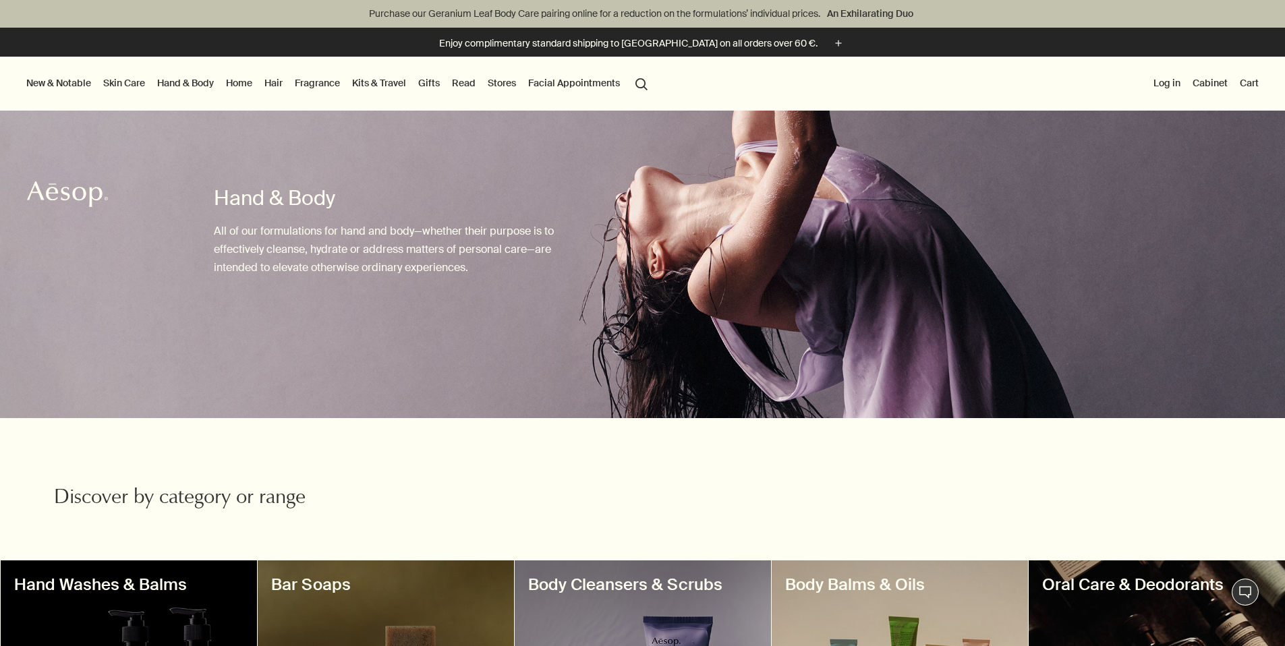
click at [285, 83] on link "Hair" at bounding box center [274, 83] width 24 height 18
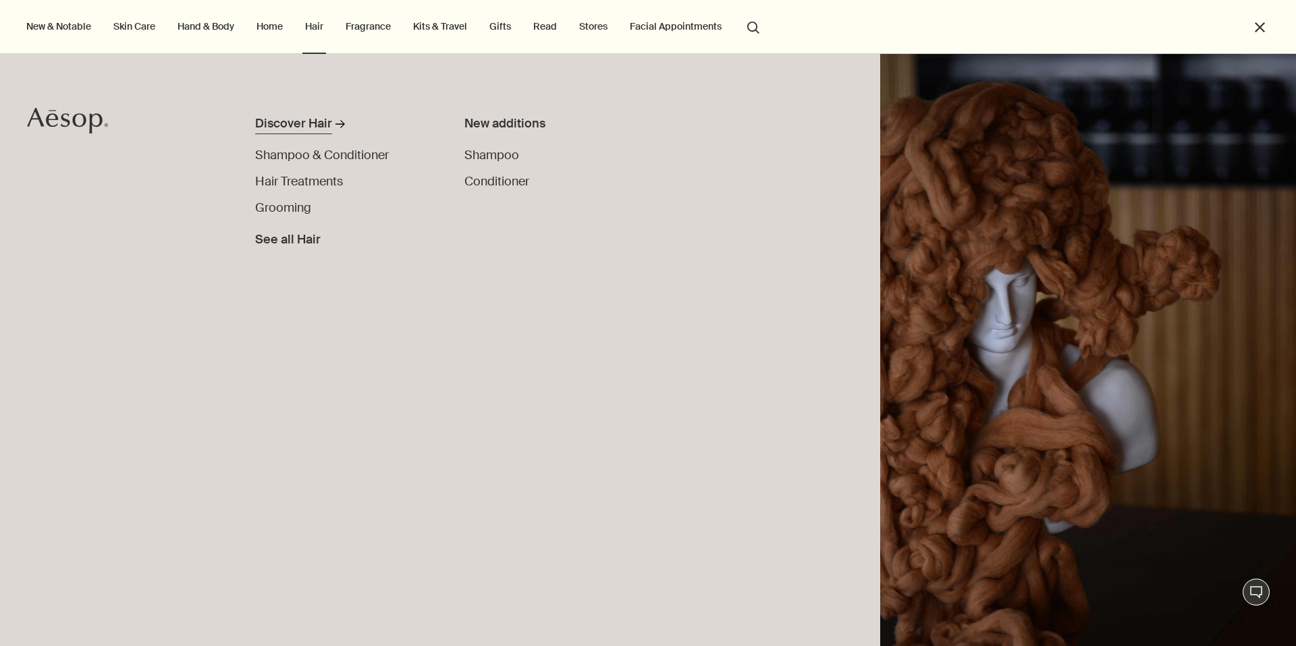
click at [321, 126] on div "Discover Hair" at bounding box center [293, 124] width 77 height 18
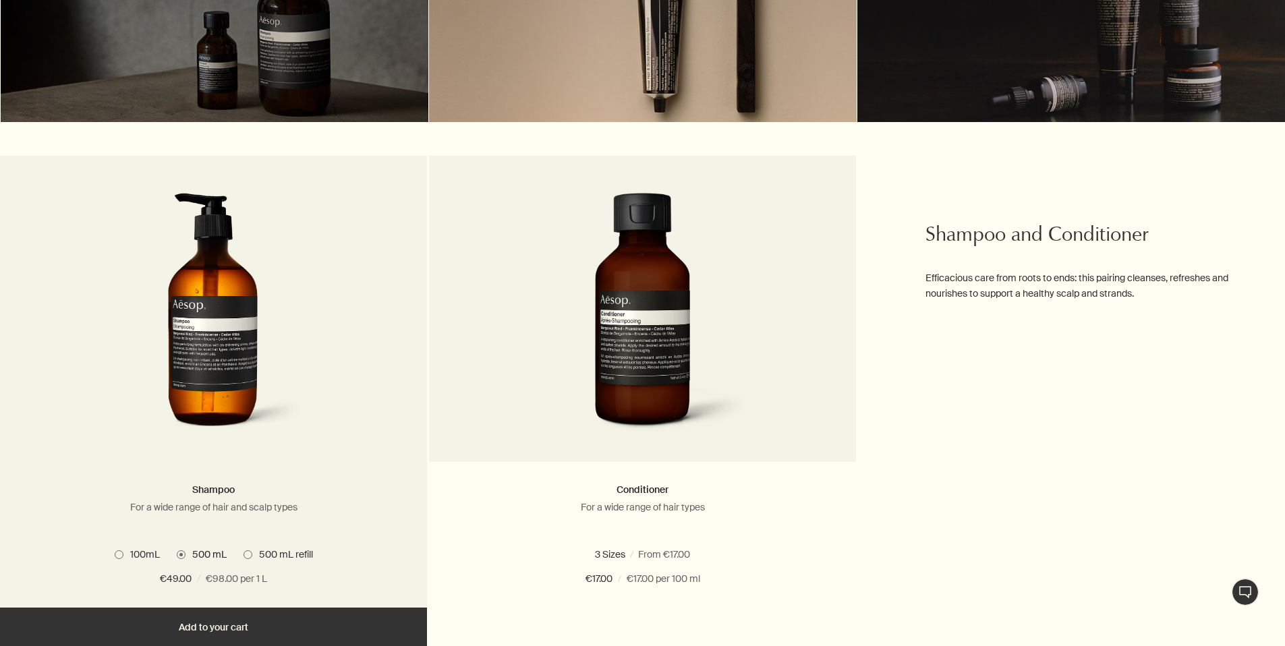
scroll to position [702, 0]
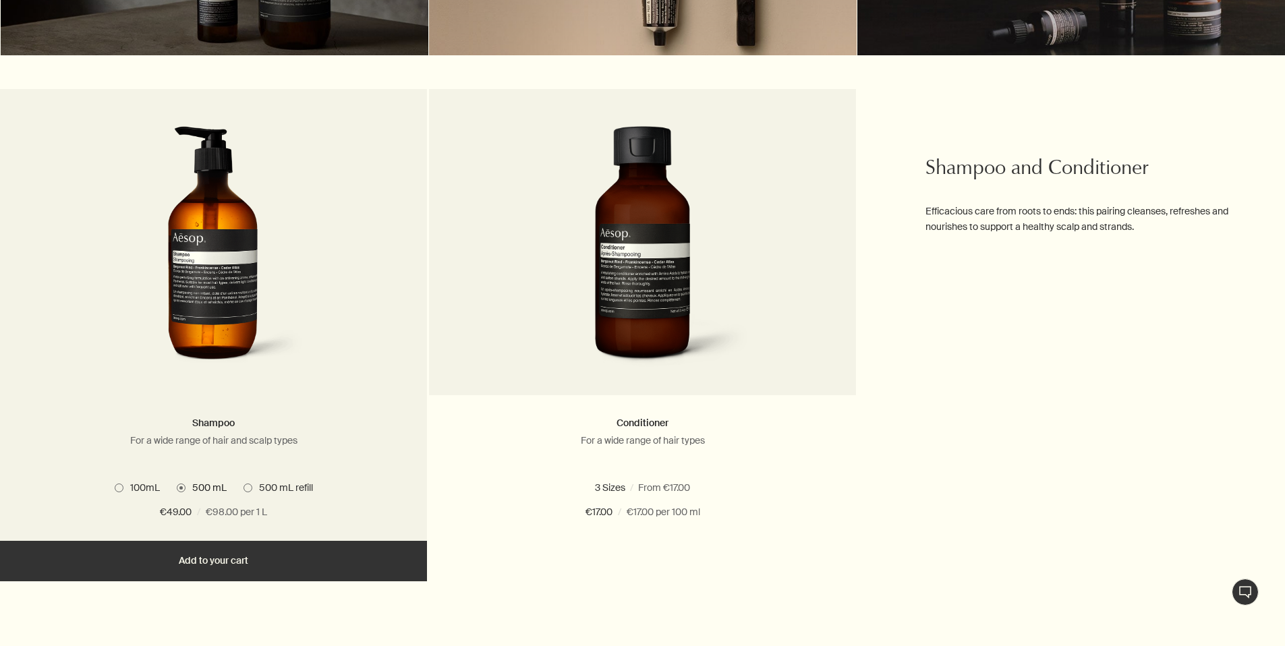
click at [211, 269] on img at bounding box center [214, 251] width 202 height 250
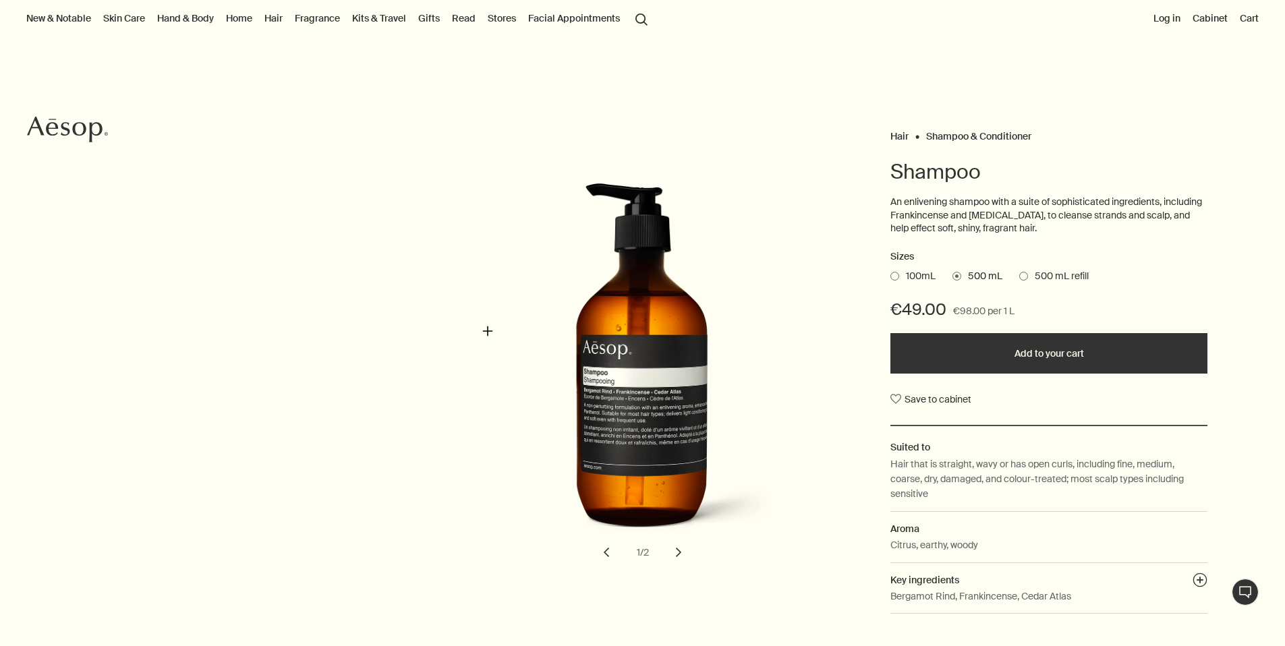
scroll to position [74, 0]
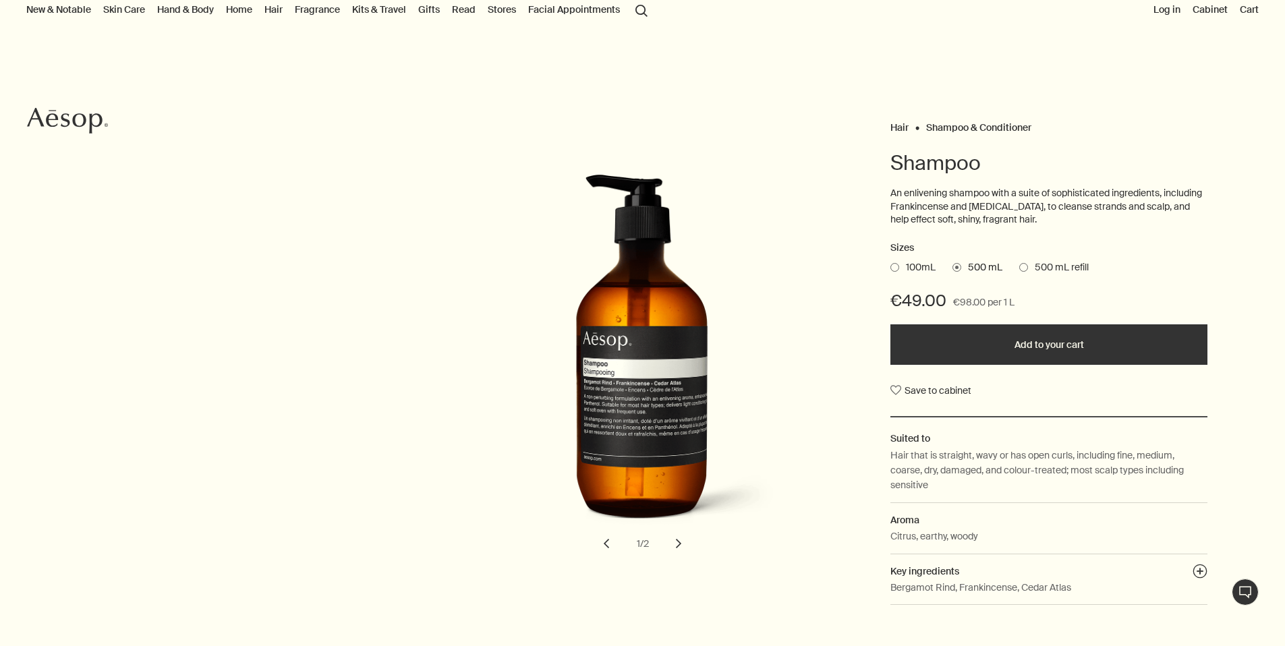
click at [1022, 265] on span at bounding box center [1024, 267] width 9 height 9
click at [1020, 265] on input "500 mL refill" at bounding box center [1020, 265] width 0 height 9
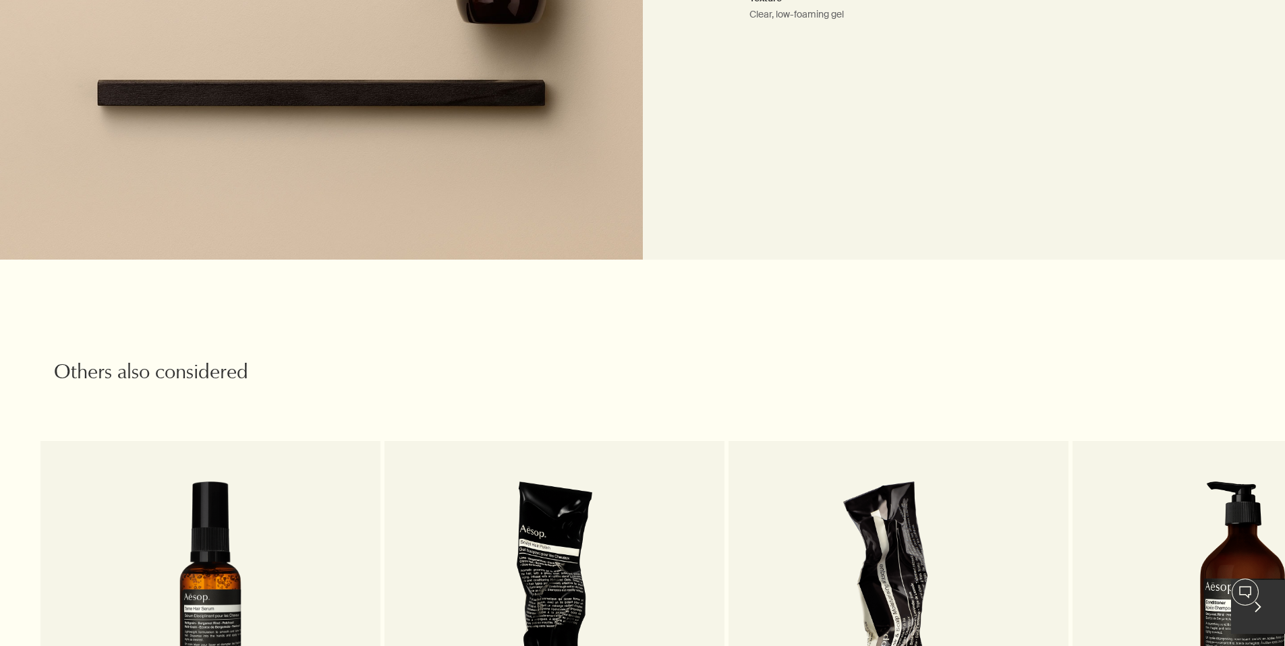
scroll to position [1524, 0]
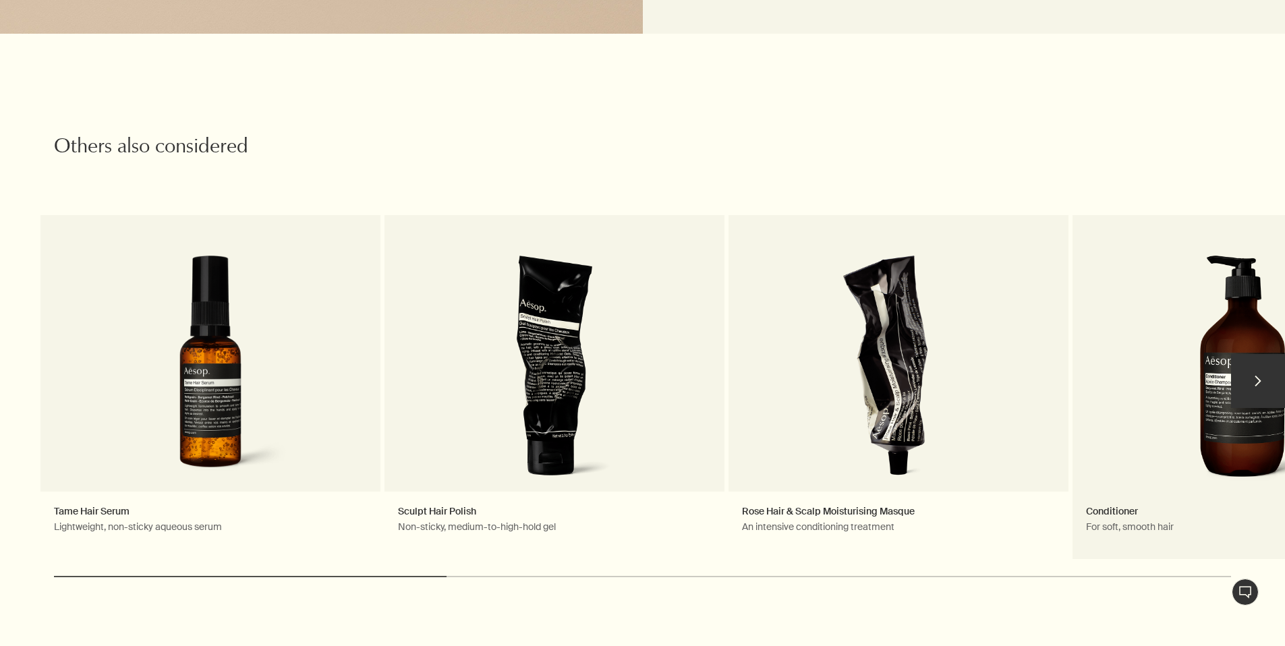
click at [1222, 377] on link "Conditioner For soft, smooth hair" at bounding box center [1243, 387] width 340 height 344
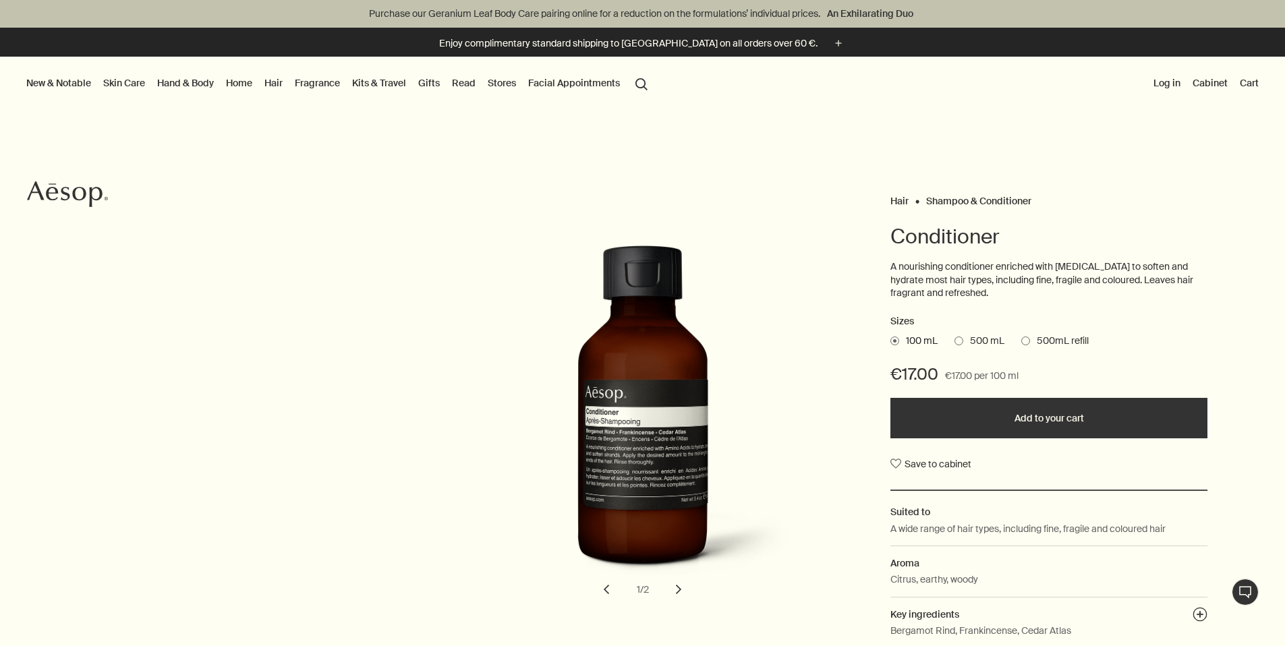
click at [960, 339] on span at bounding box center [959, 341] width 9 height 9
click at [955, 339] on input "500 mL" at bounding box center [955, 339] width 0 height 9
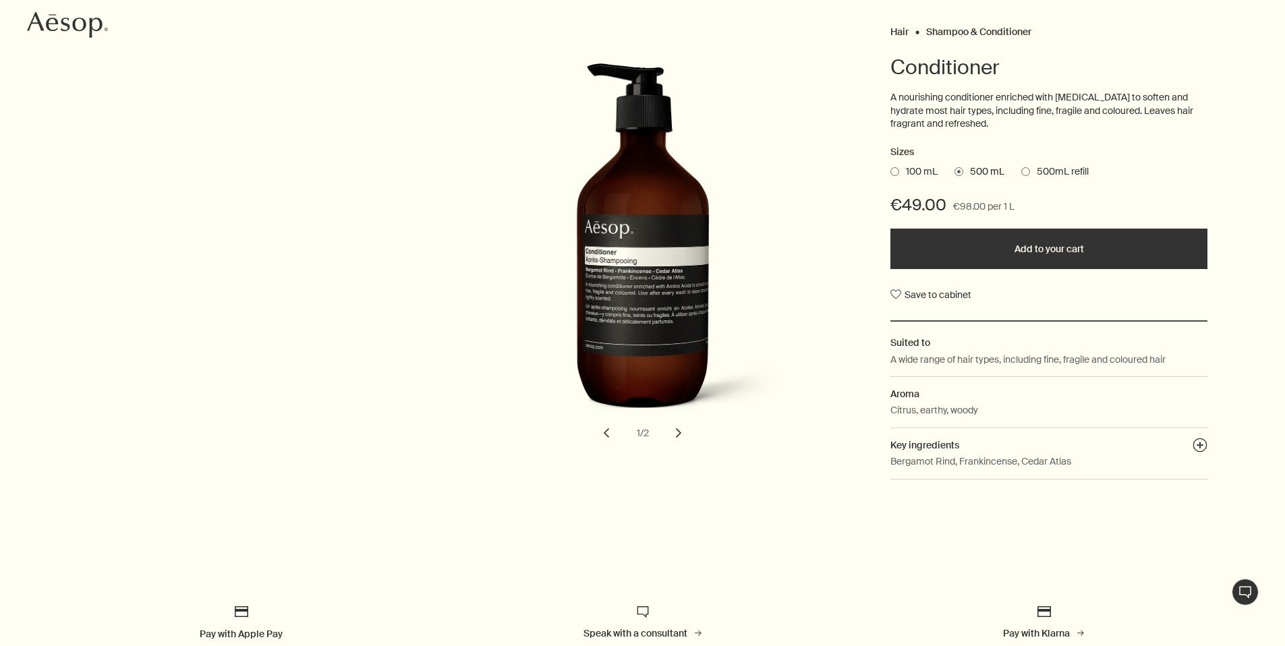
scroll to position [202, 0]
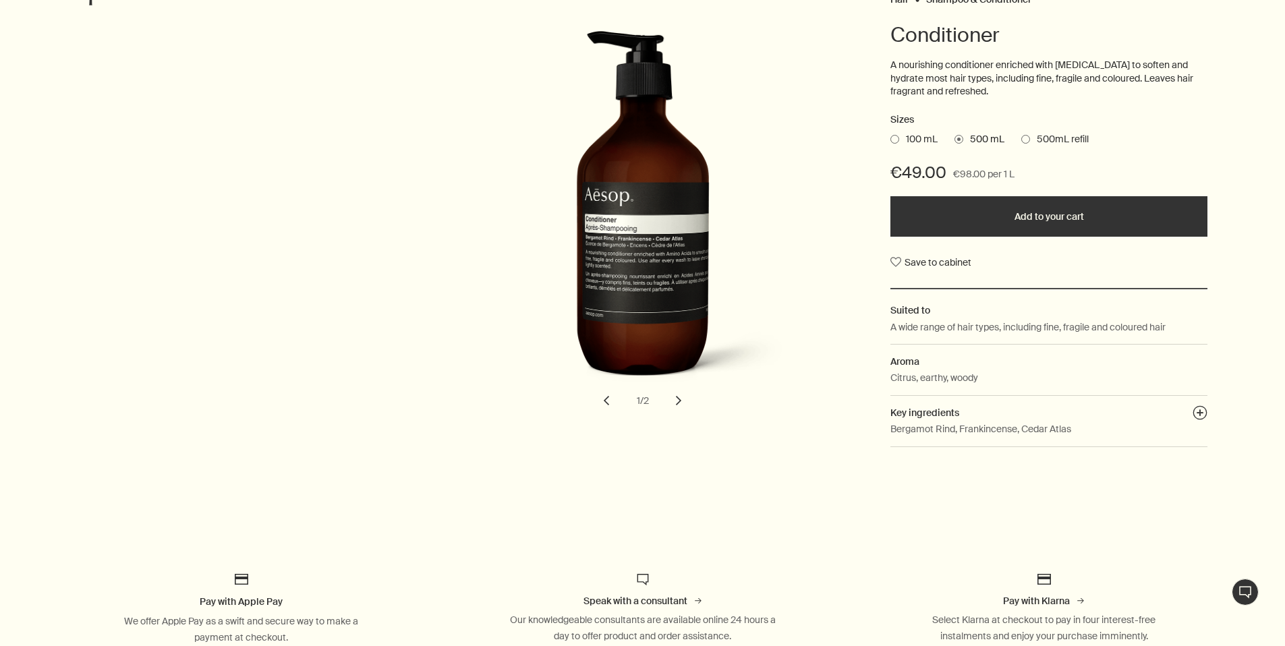
click at [1020, 325] on p "A wide range of hair types, including fine, fragile and coloured hair" at bounding box center [1028, 327] width 275 height 15
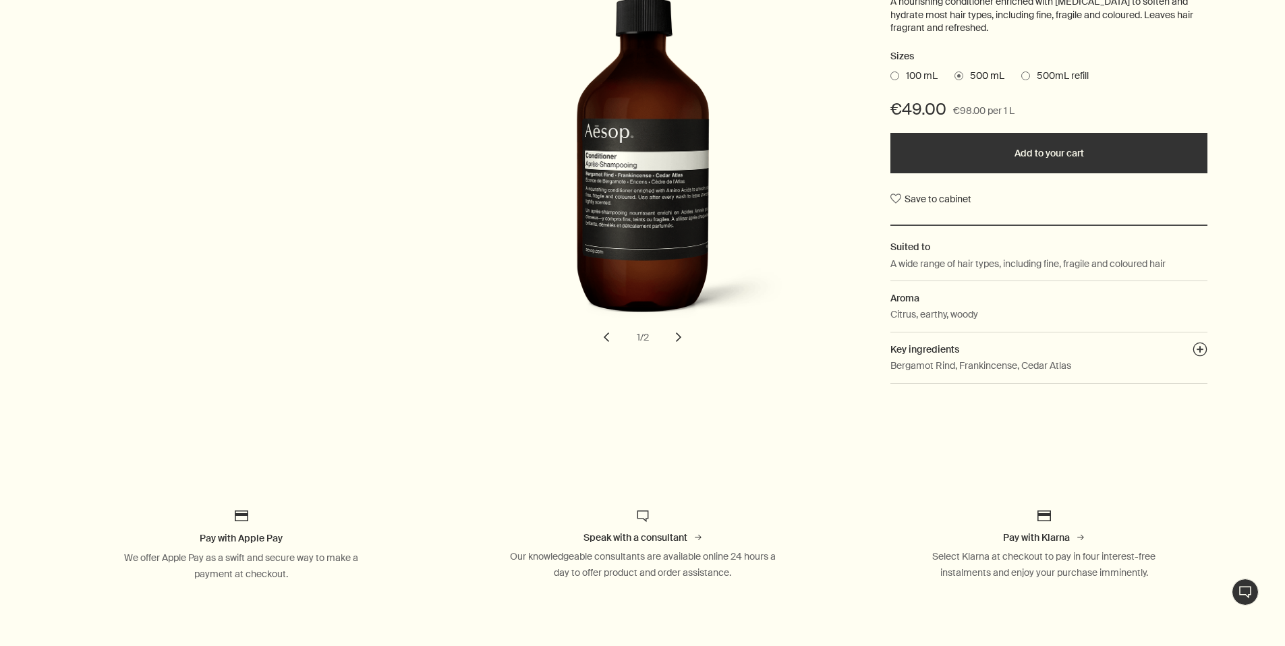
scroll to position [283, 0]
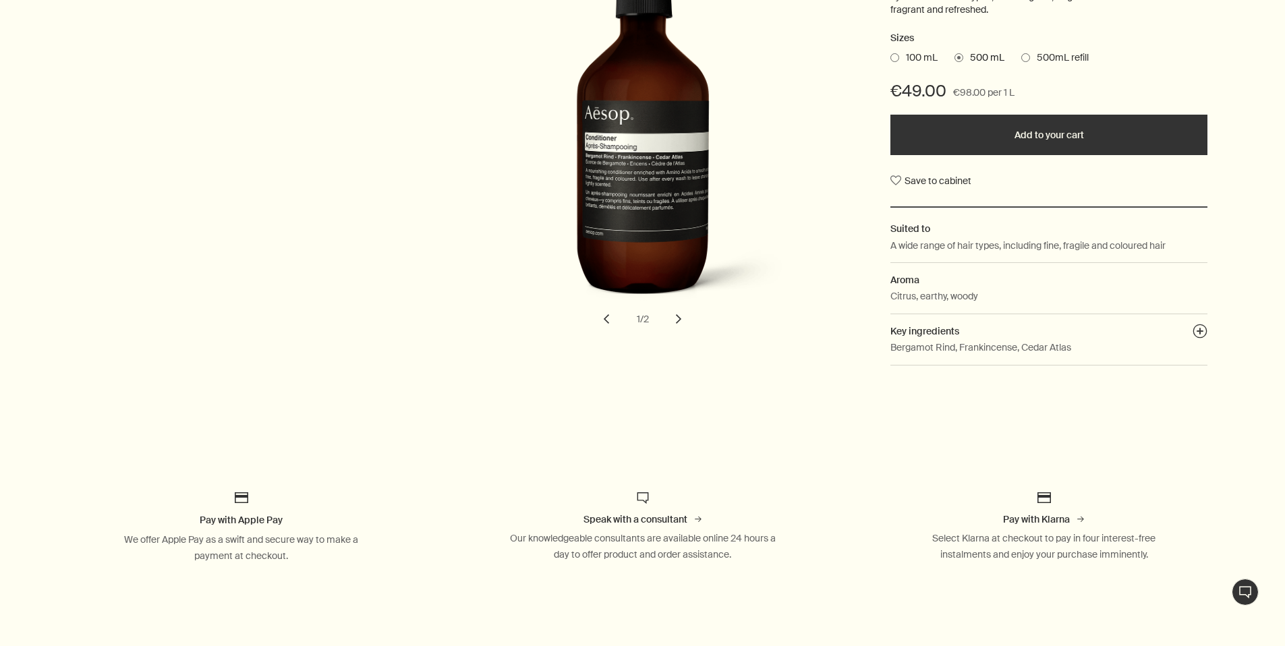
click at [682, 322] on button "chevron" at bounding box center [679, 319] width 30 height 30
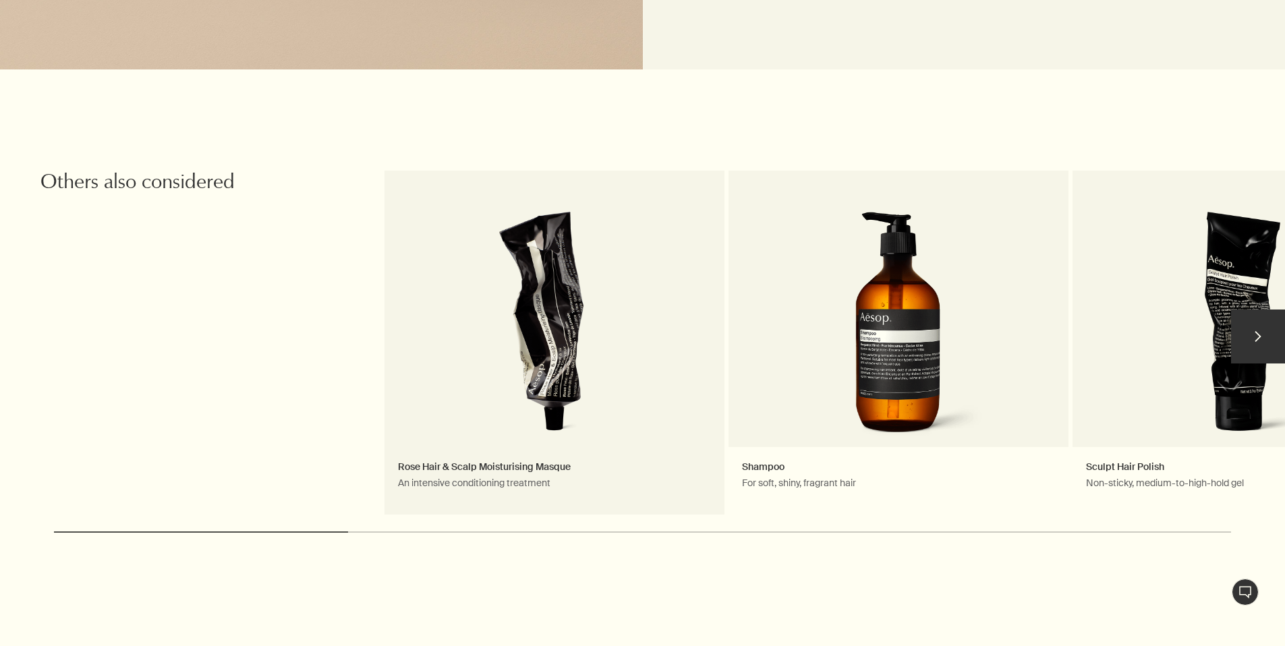
scroll to position [1469, 0]
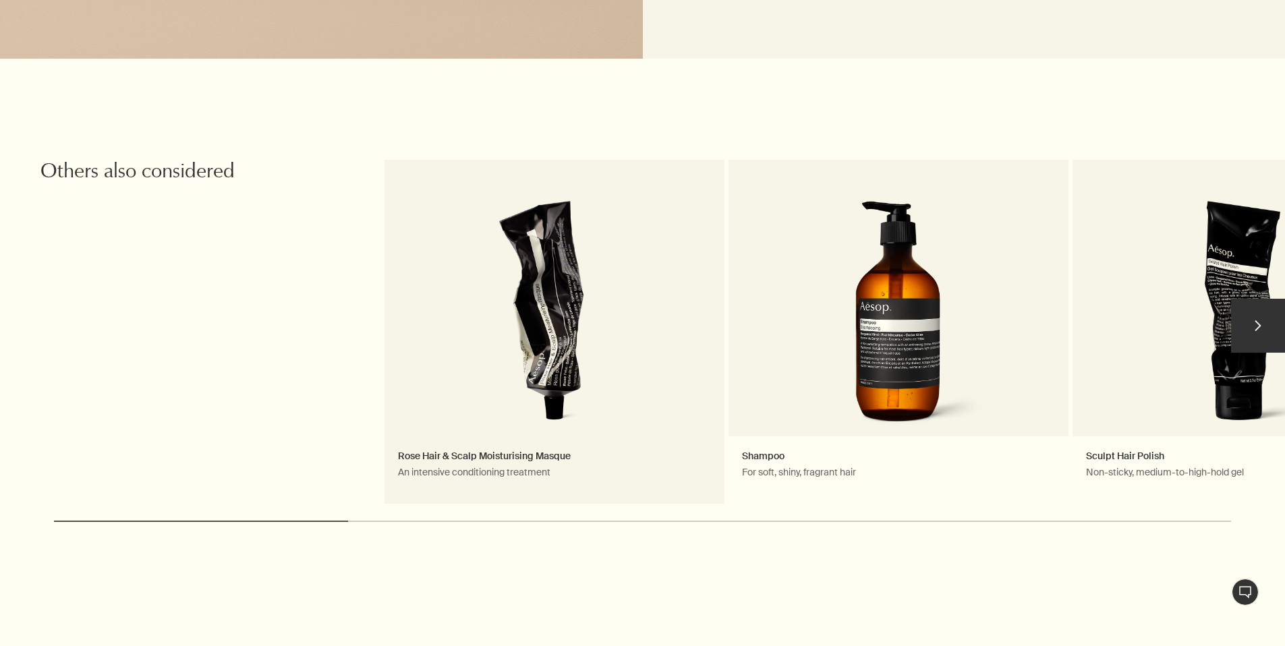
click at [603, 330] on link "Rose Hair & Scalp Moisturising Masque An intensive conditioning treatment" at bounding box center [555, 332] width 340 height 344
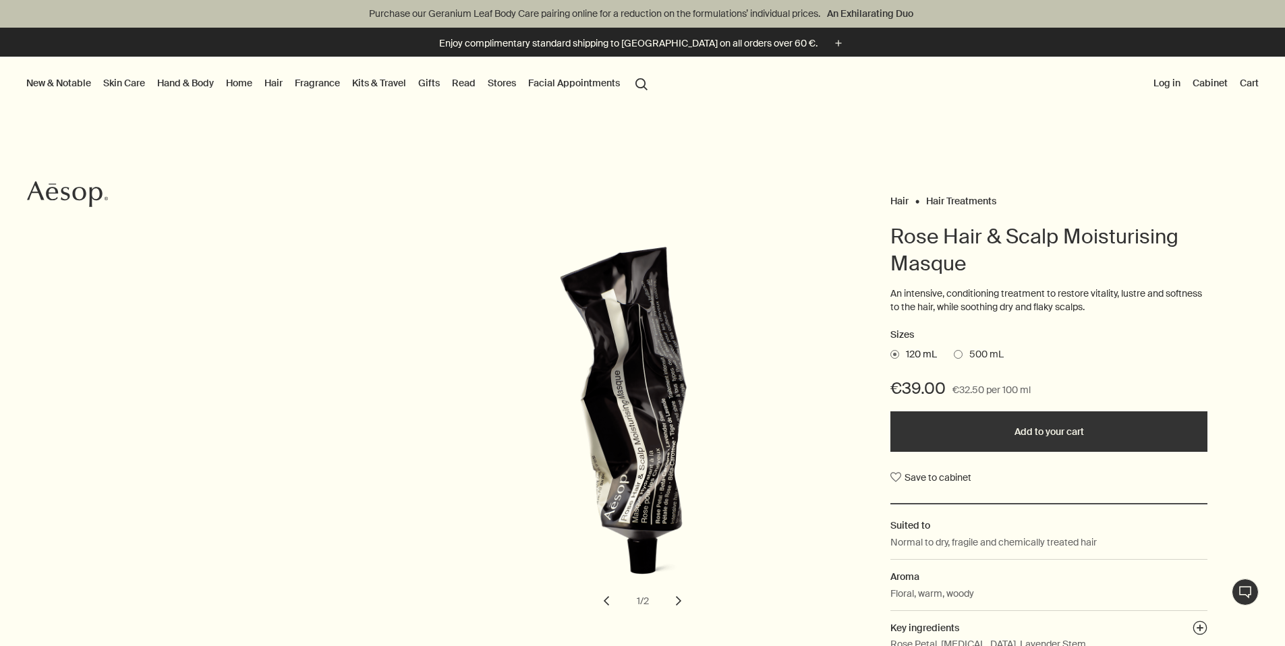
click at [959, 354] on span at bounding box center [958, 354] width 9 height 9
click at [954, 354] on input "500 mL" at bounding box center [954, 352] width 0 height 9
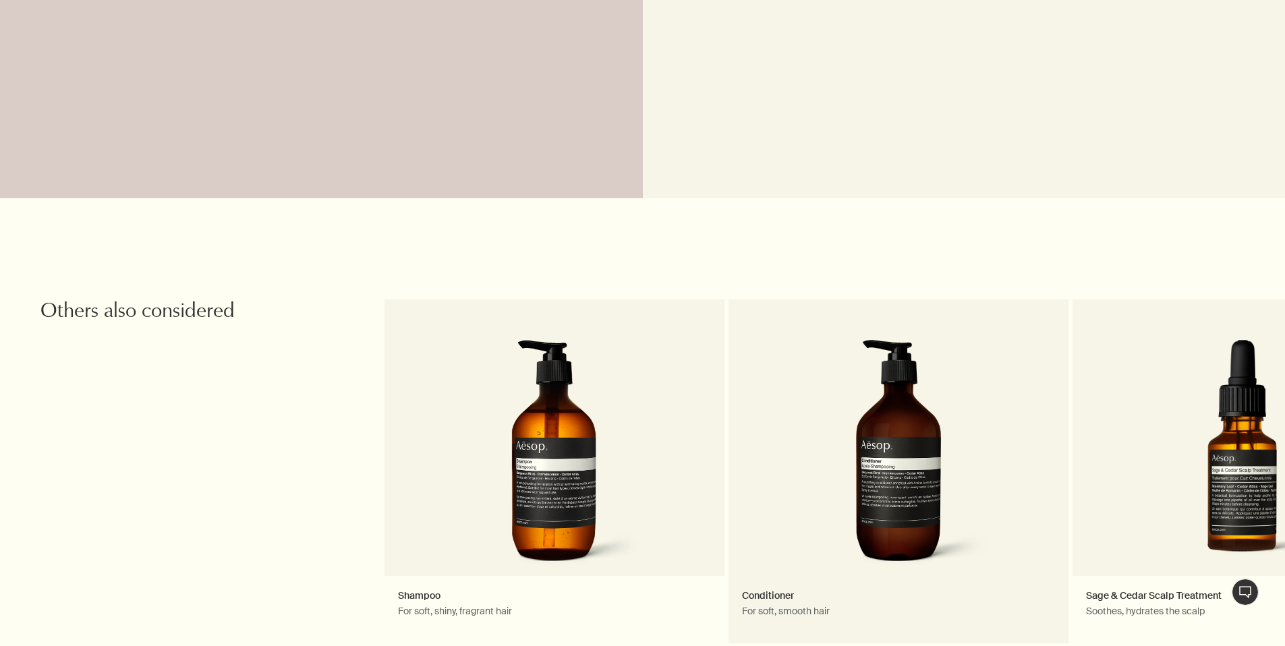
scroll to position [1580, 0]
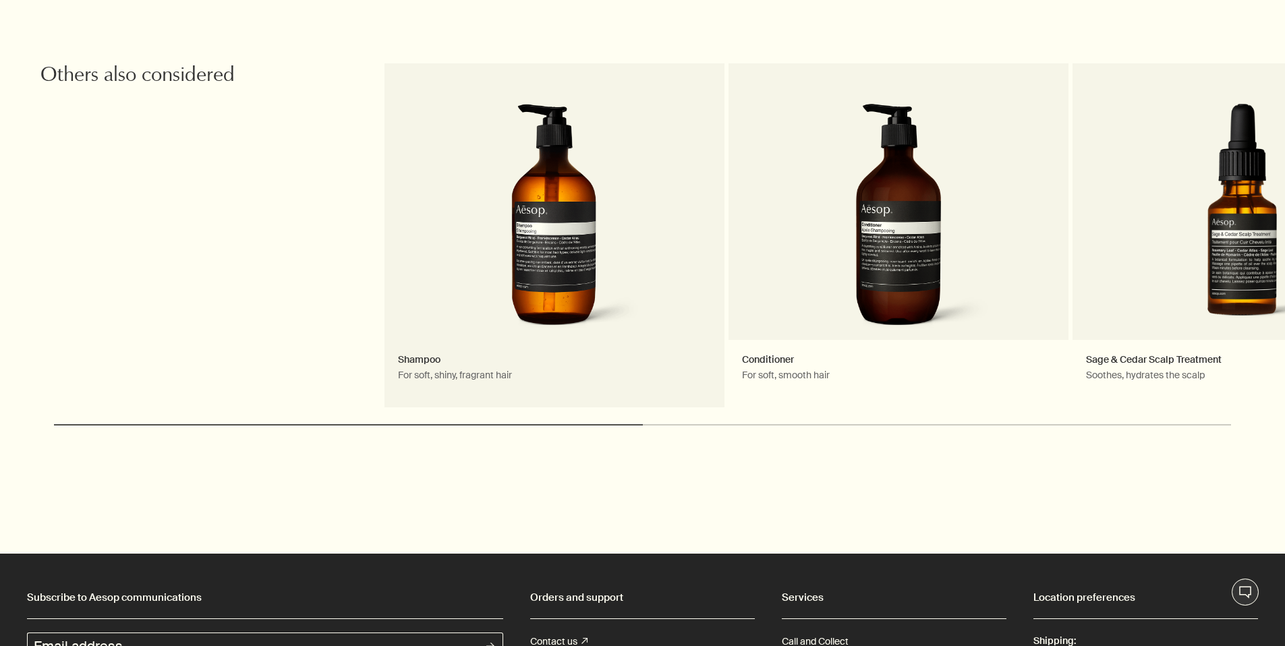
click at [536, 266] on link "Shampoo For soft, shiny, fragrant hair" at bounding box center [555, 235] width 340 height 344
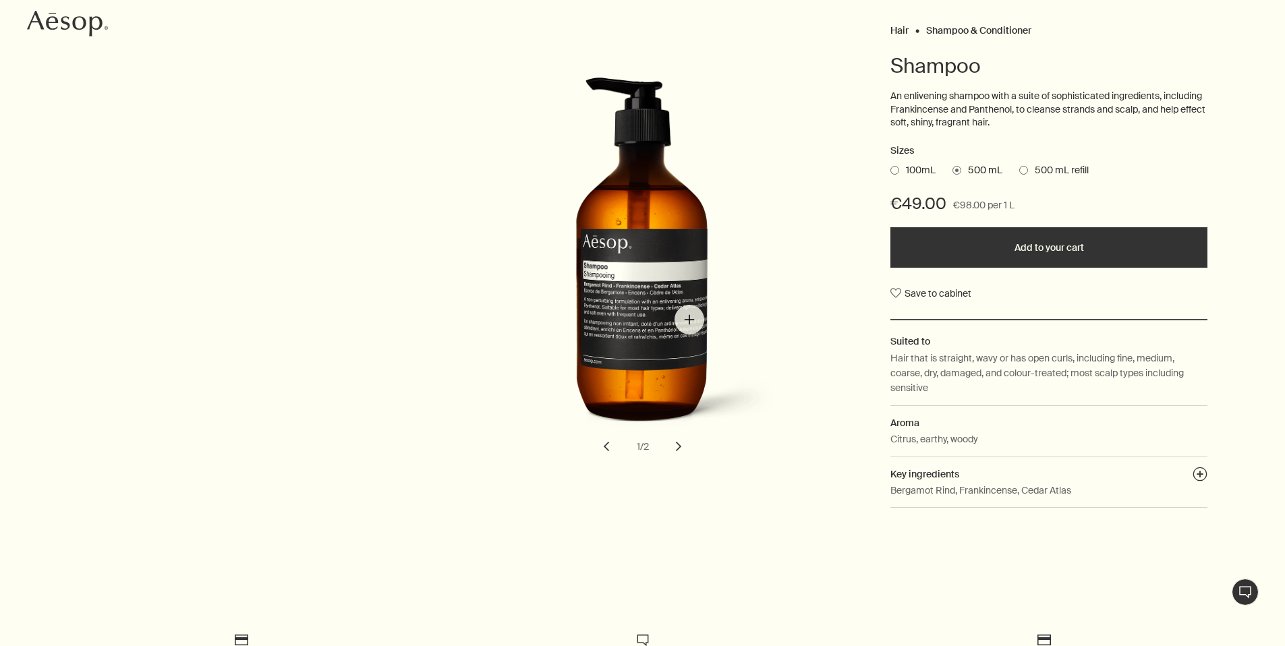
scroll to position [190, 0]
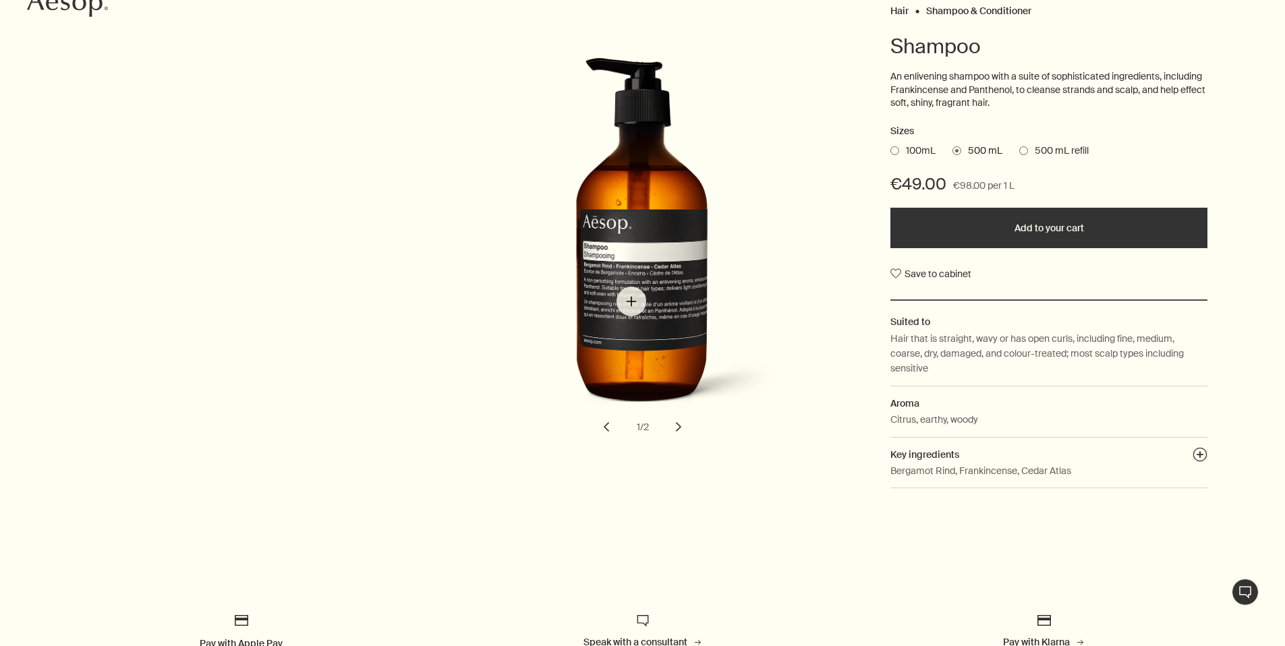
click at [630, 300] on img "Shampoo" at bounding box center [647, 241] width 297 height 368
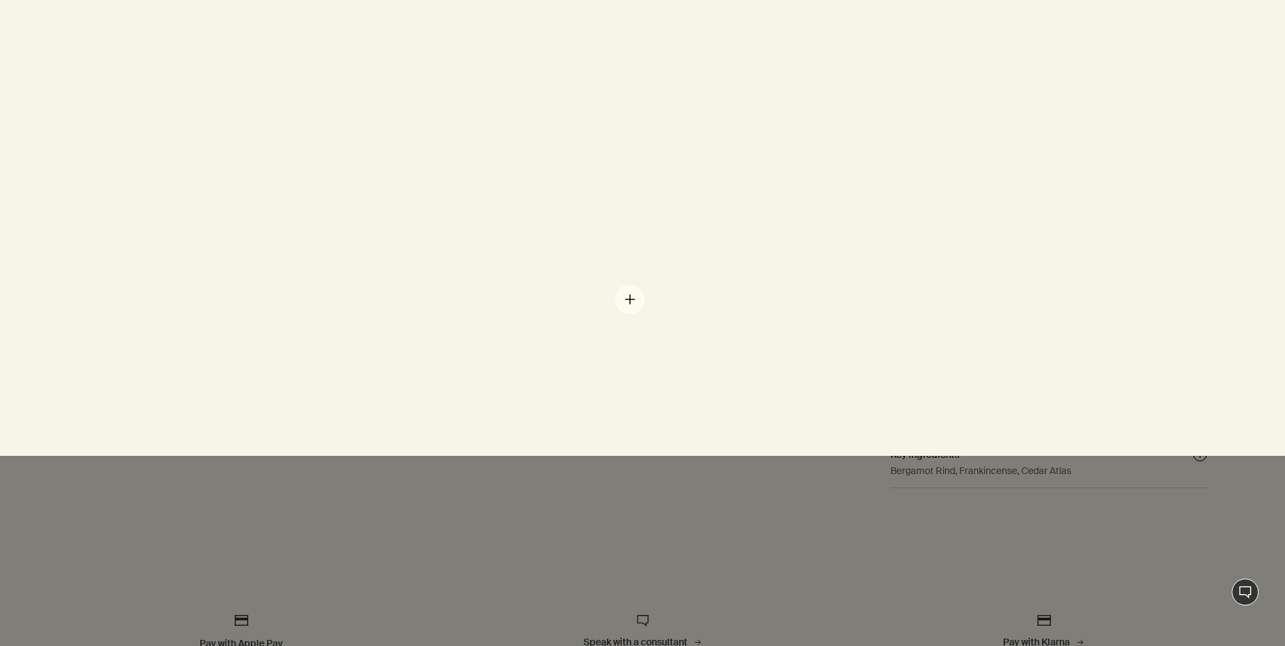
scroll to position [0, 0]
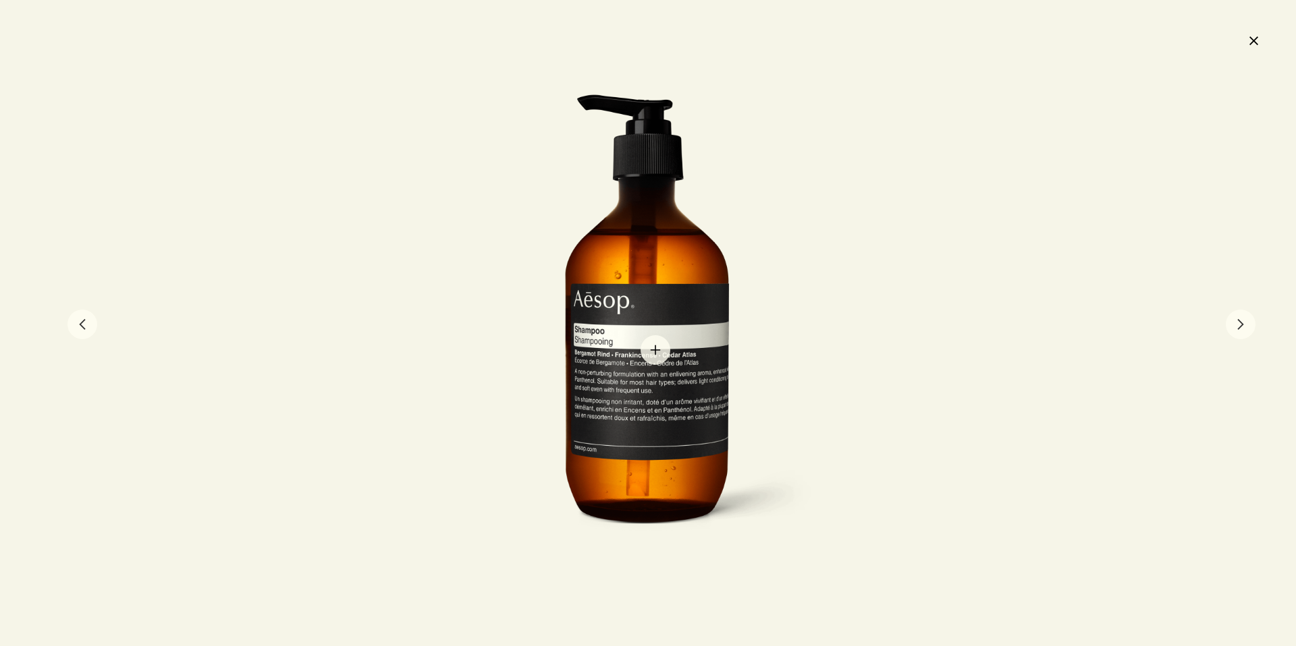
click at [655, 350] on div at bounding box center [648, 323] width 370 height 459
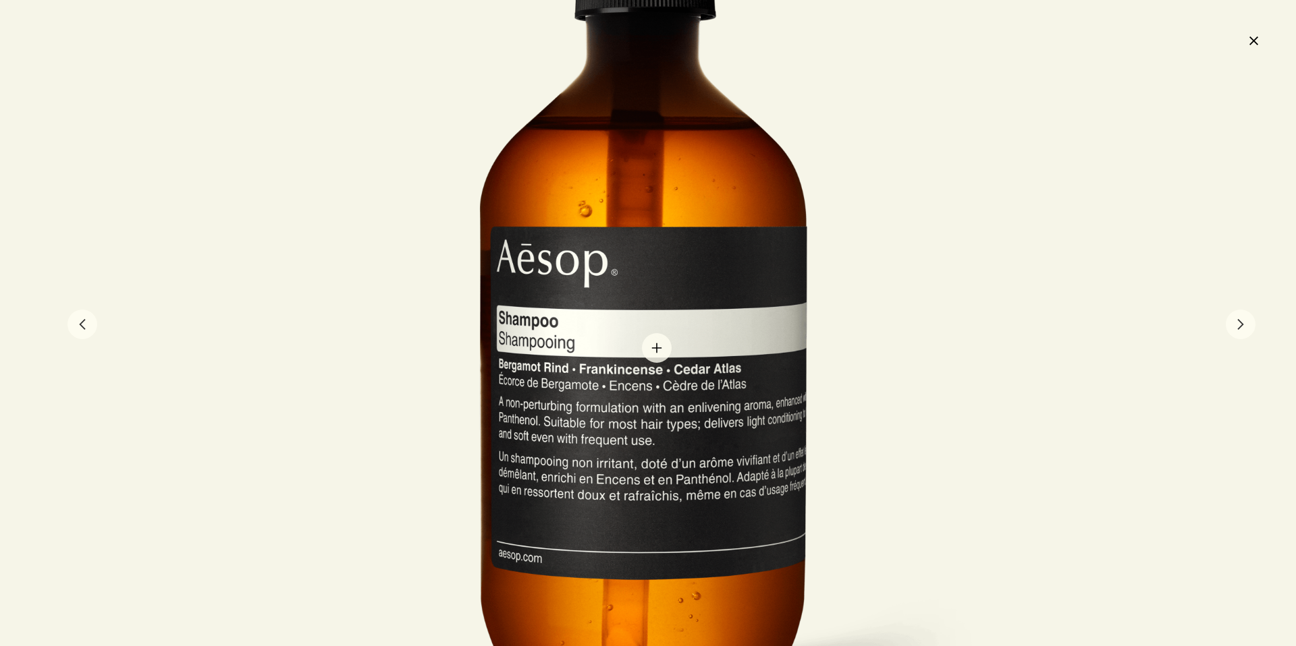
click at [657, 348] on div at bounding box center [645, 306] width 741 height 918
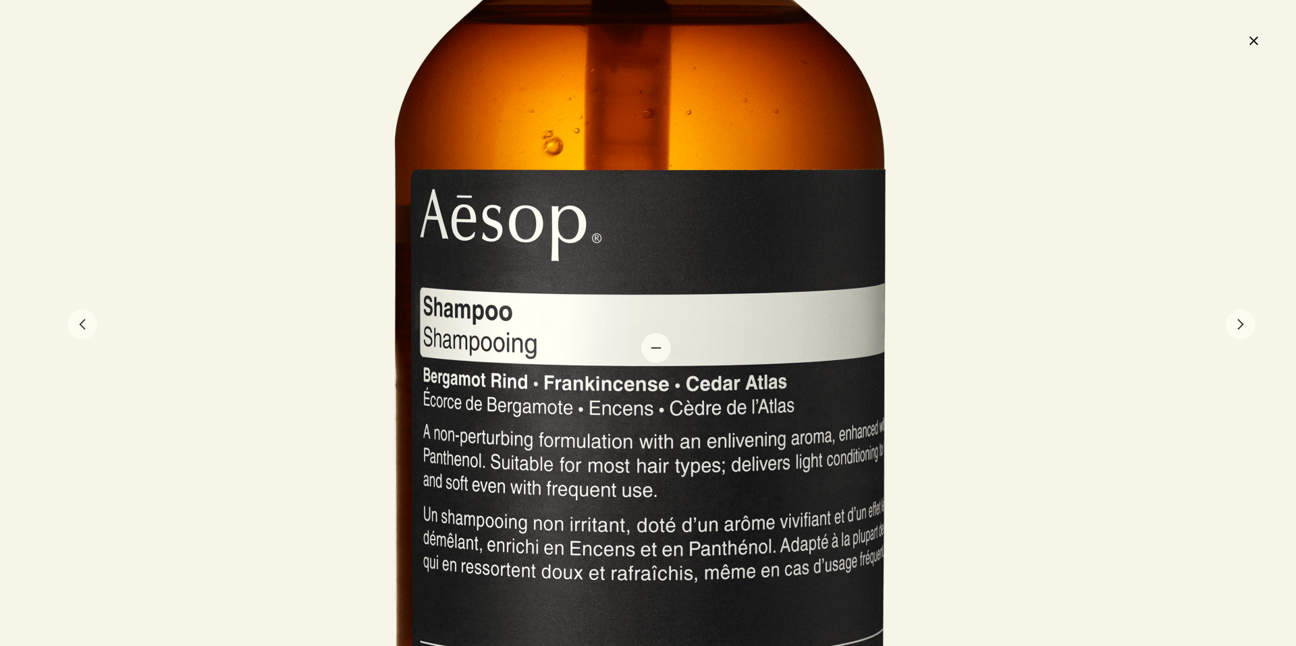
click at [656, 348] on div at bounding box center [643, 288] width 1111 height 1377
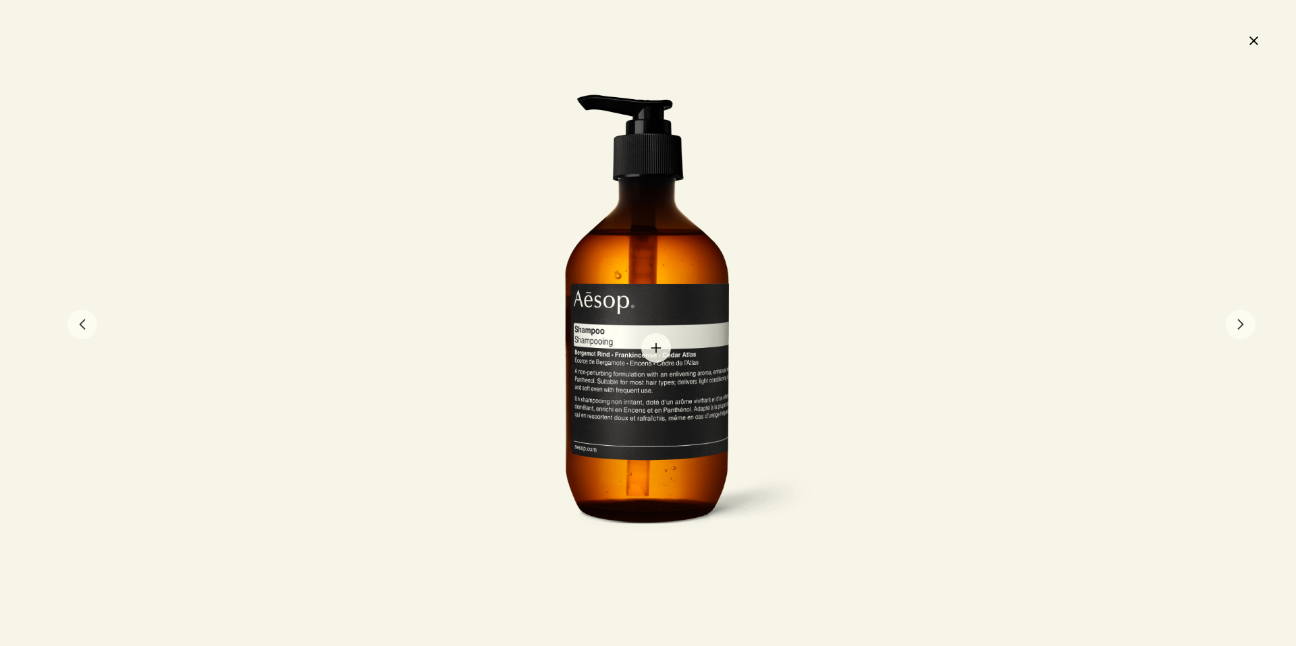
click at [656, 348] on div at bounding box center [648, 323] width 370 height 459
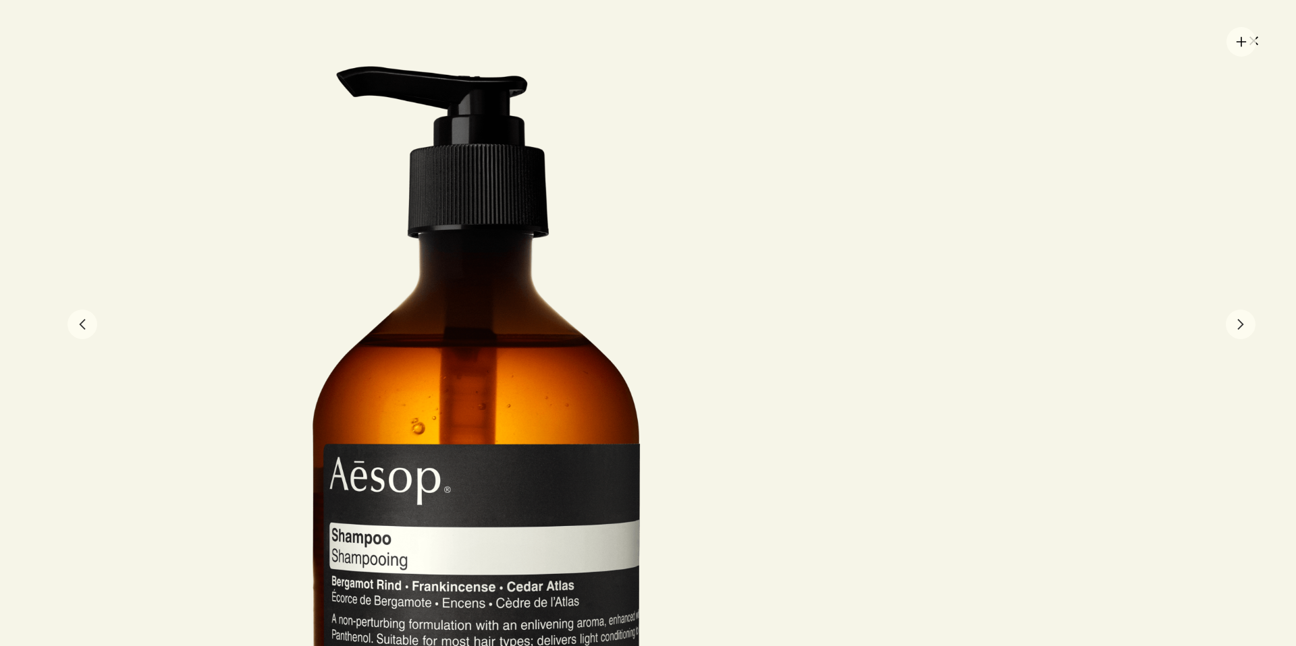
click at [1242, 42] on div at bounding box center [648, 323] width 1296 height 646
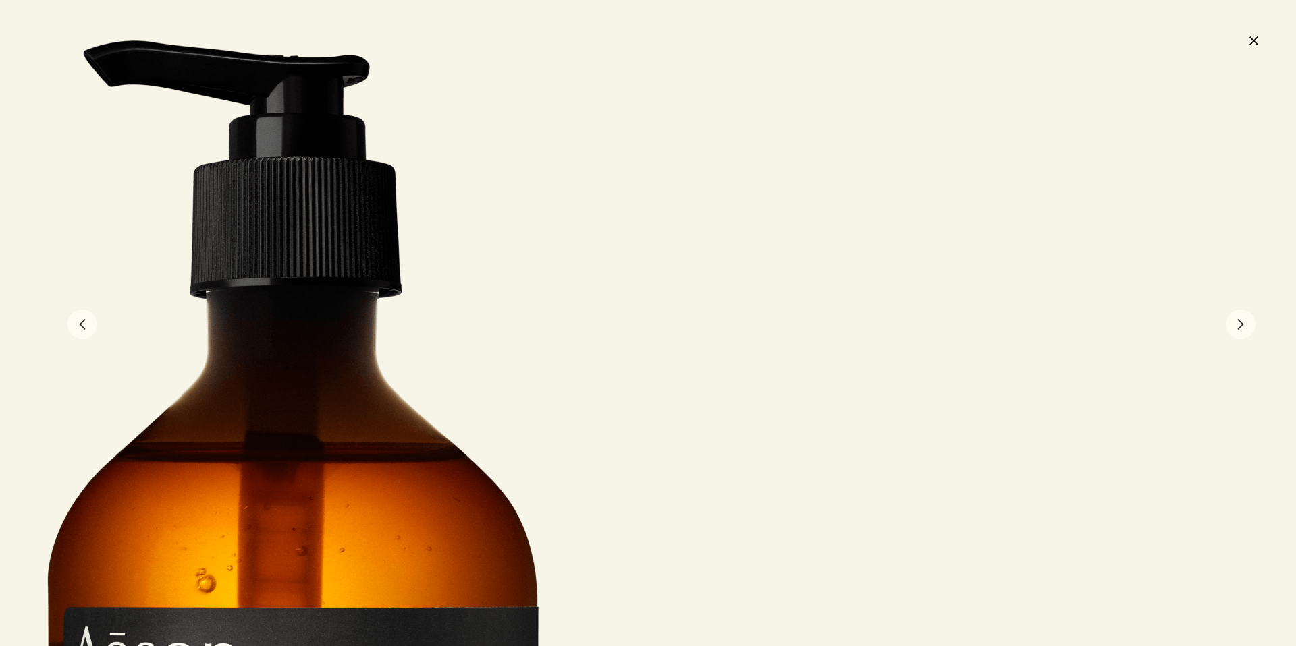
click at [1254, 41] on button "close" at bounding box center [1253, 40] width 16 height 23
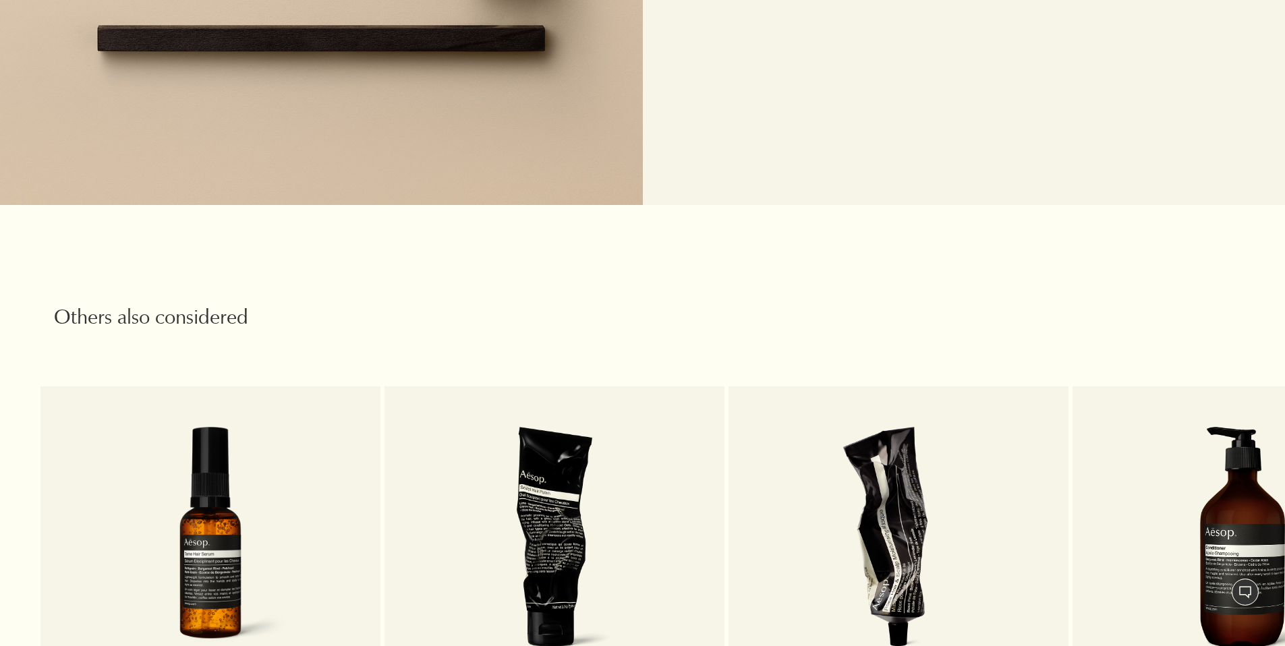
scroll to position [1761, 0]
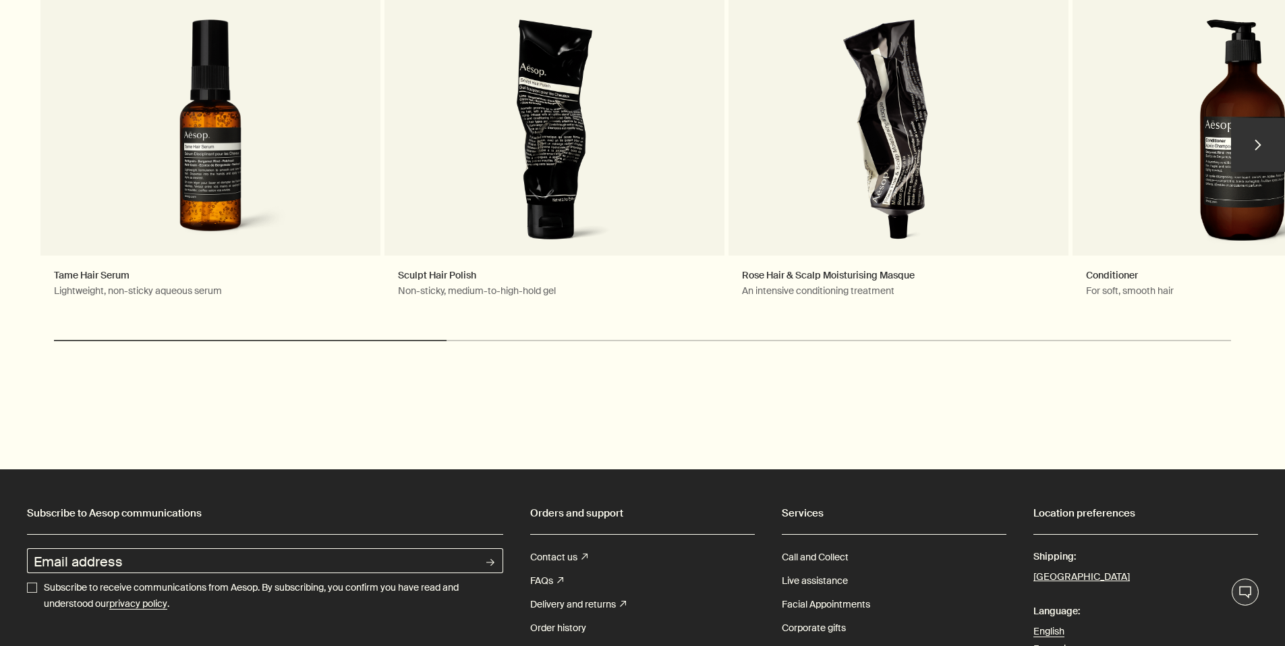
click at [1269, 132] on button "chevron" at bounding box center [1258, 145] width 54 height 54
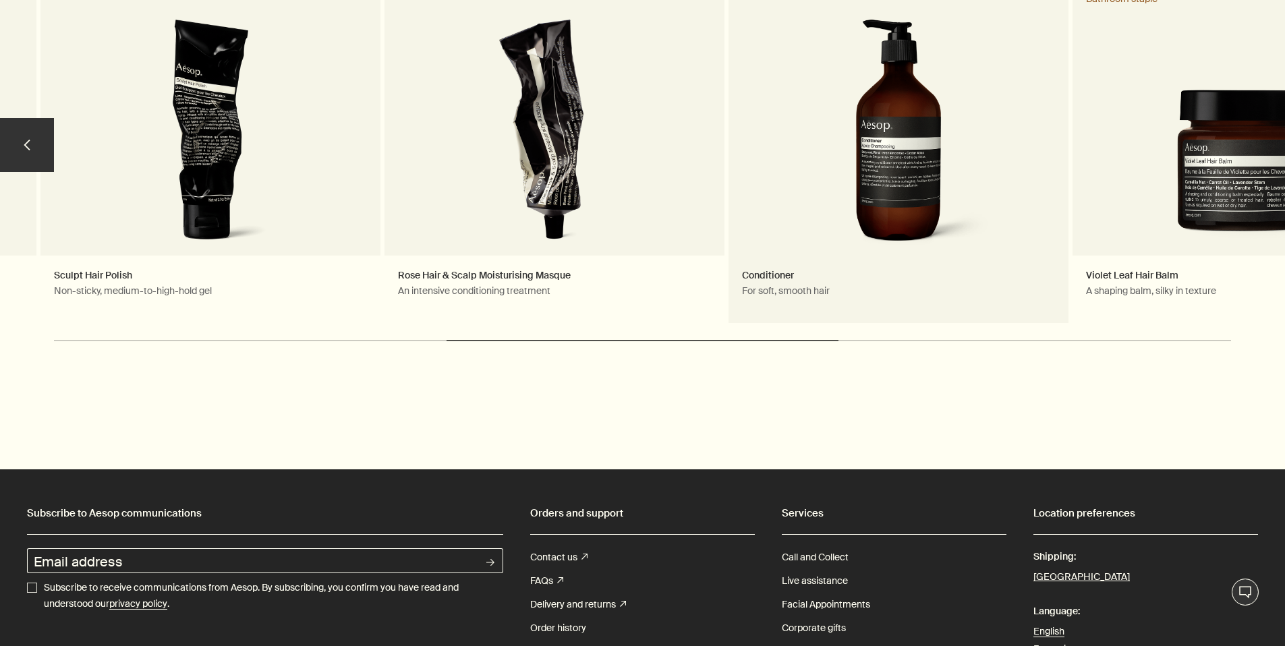
drag, startPoint x: 835, startPoint y: 339, endPoint x: 1058, endPoint y: 318, distance: 223.6
click at [1036, 343] on div "chevron Tame Hair Serum Lightweight, non-sticky aqueous serum Sculpt Hair Polis…" at bounding box center [642, 171] width 1285 height 393
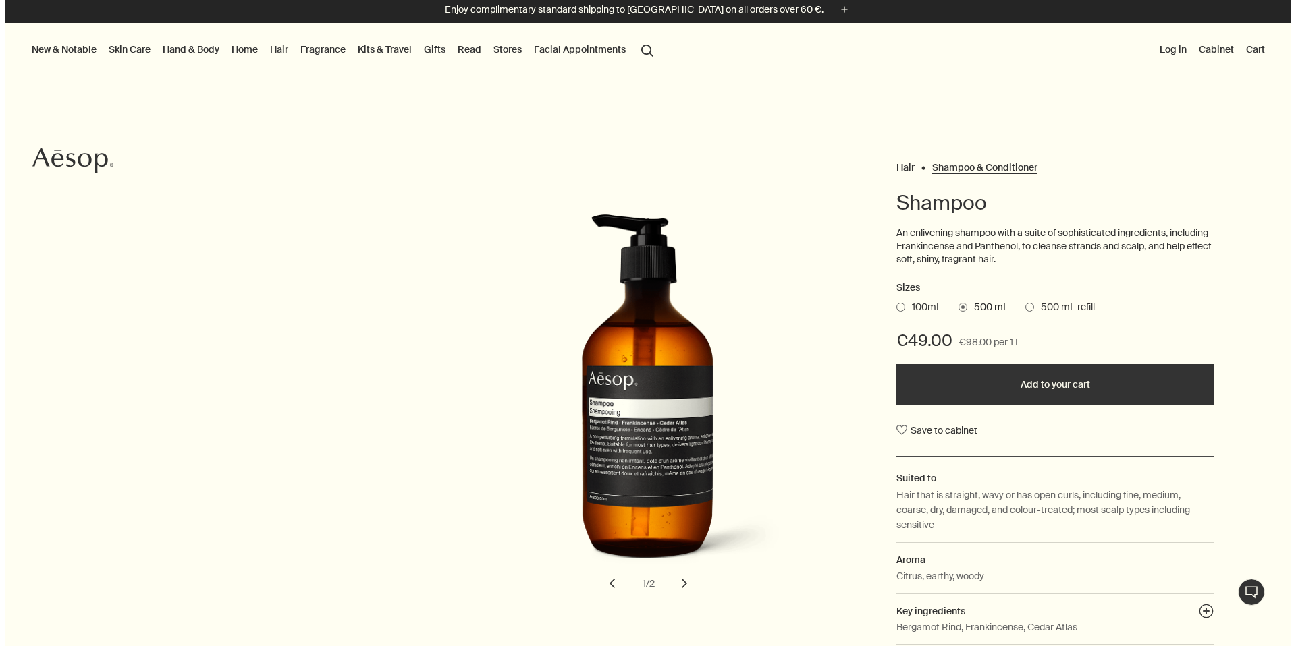
scroll to position [0, 0]
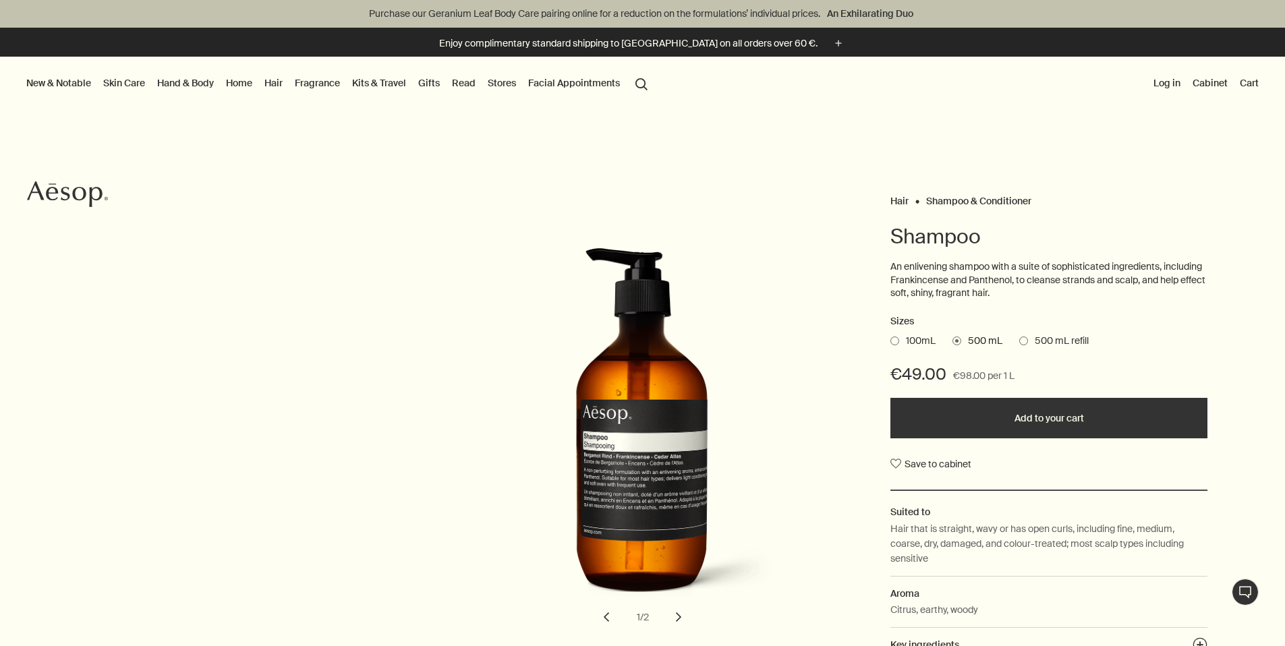
click at [285, 79] on link "Hair" at bounding box center [274, 83] width 24 height 18
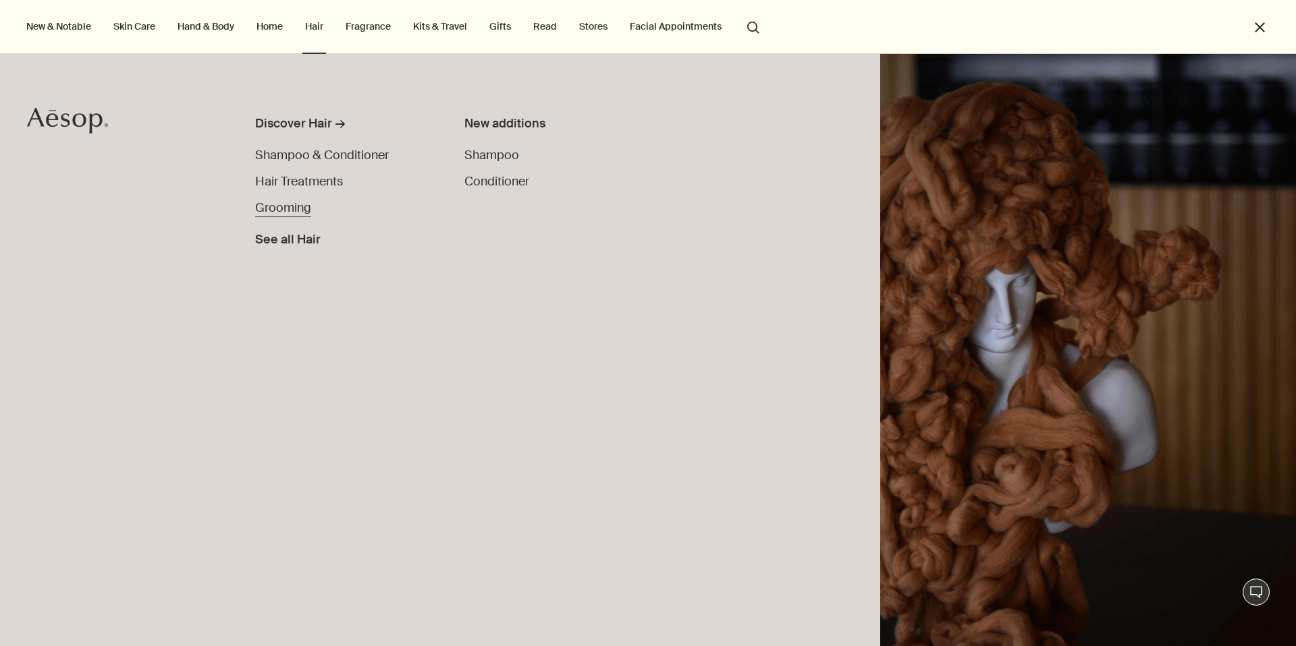
click at [306, 204] on span "Grooming" at bounding box center [283, 208] width 56 height 16
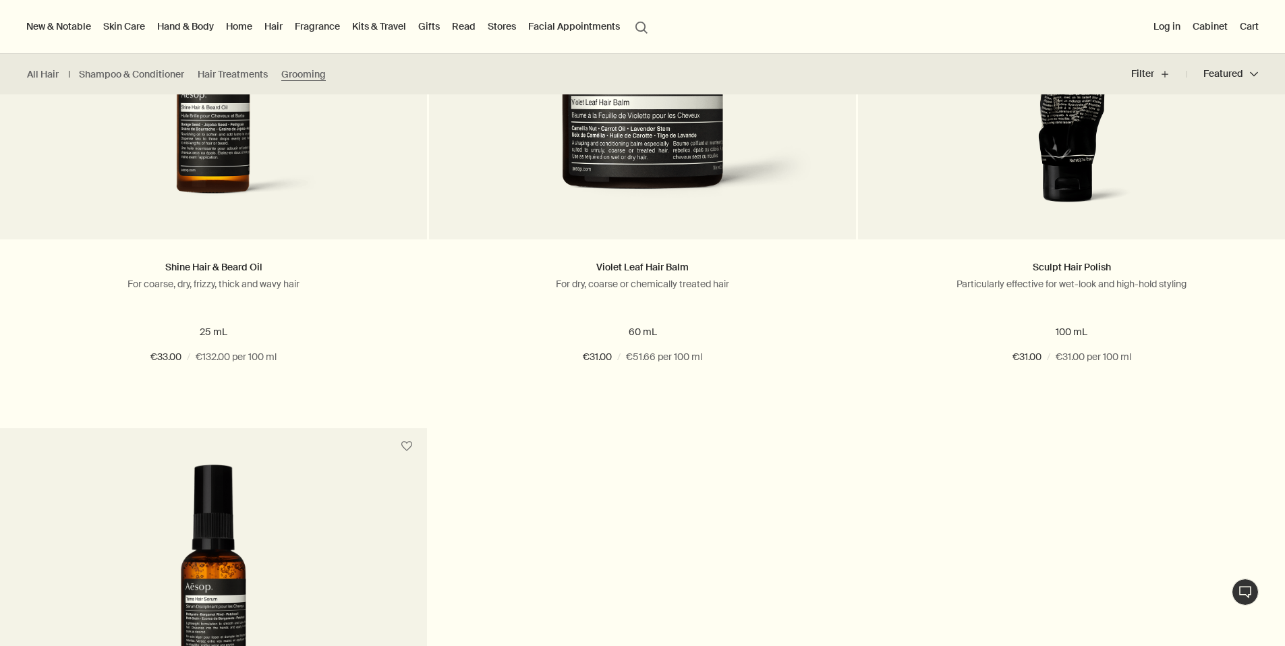
scroll to position [27, 0]
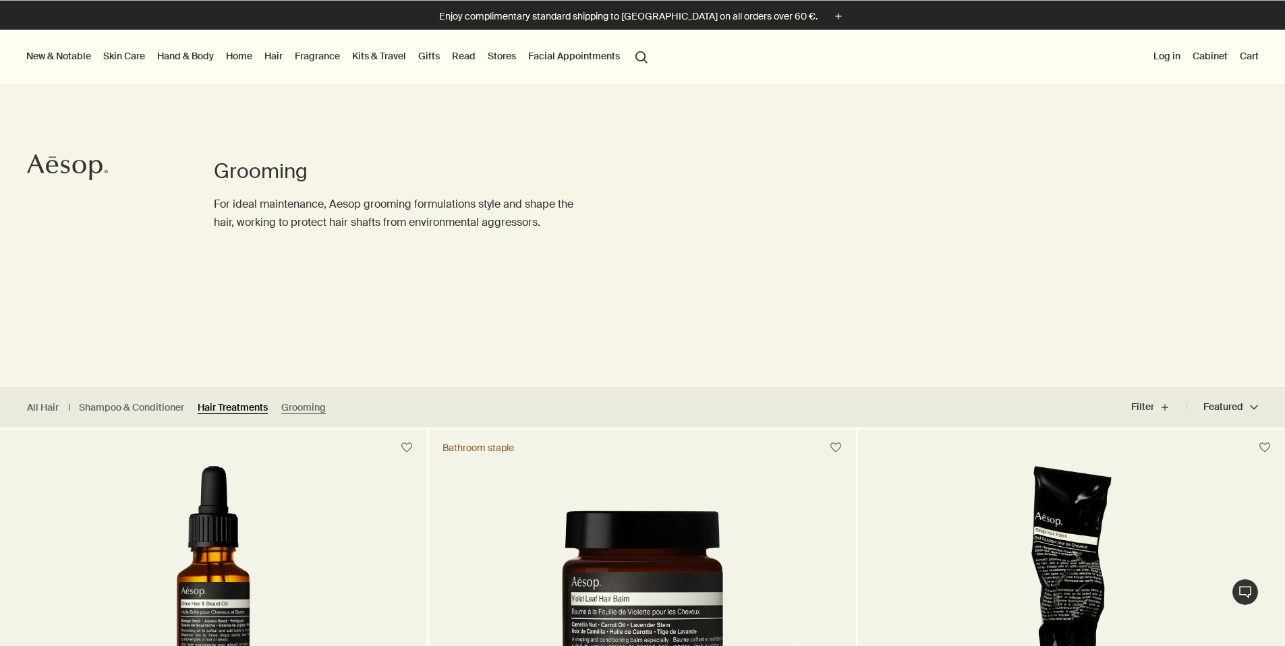
click at [247, 408] on link "Hair Treatments" at bounding box center [233, 407] width 70 height 13
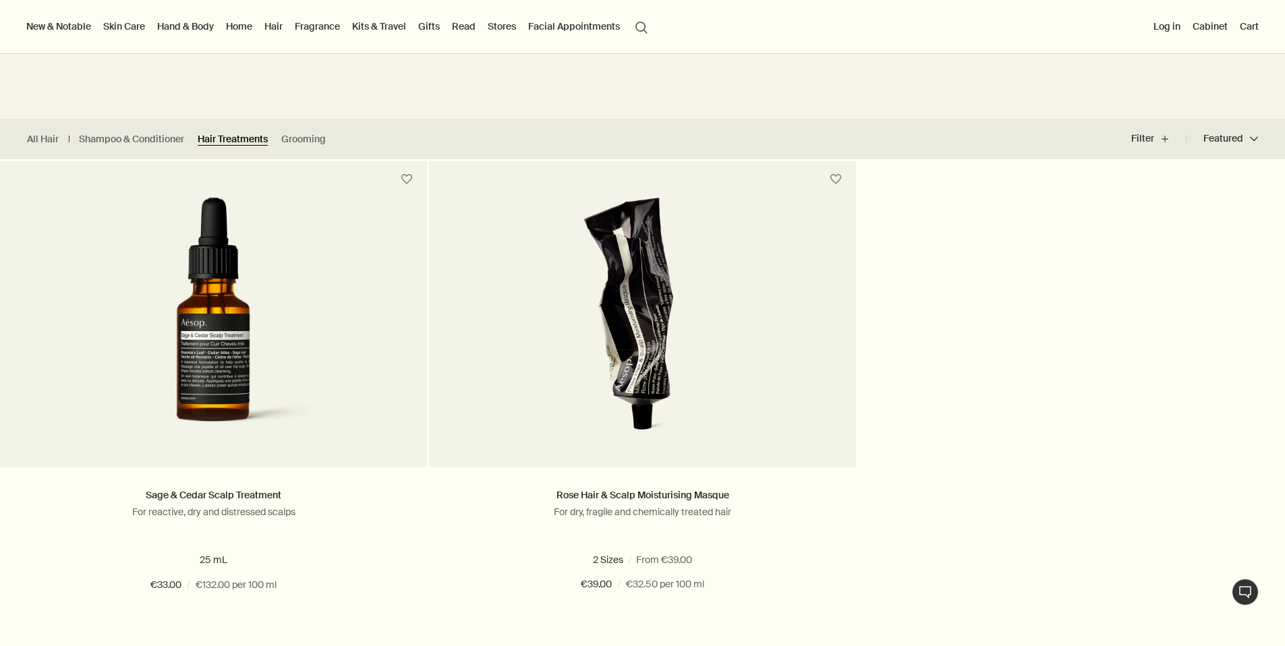
scroll to position [141, 0]
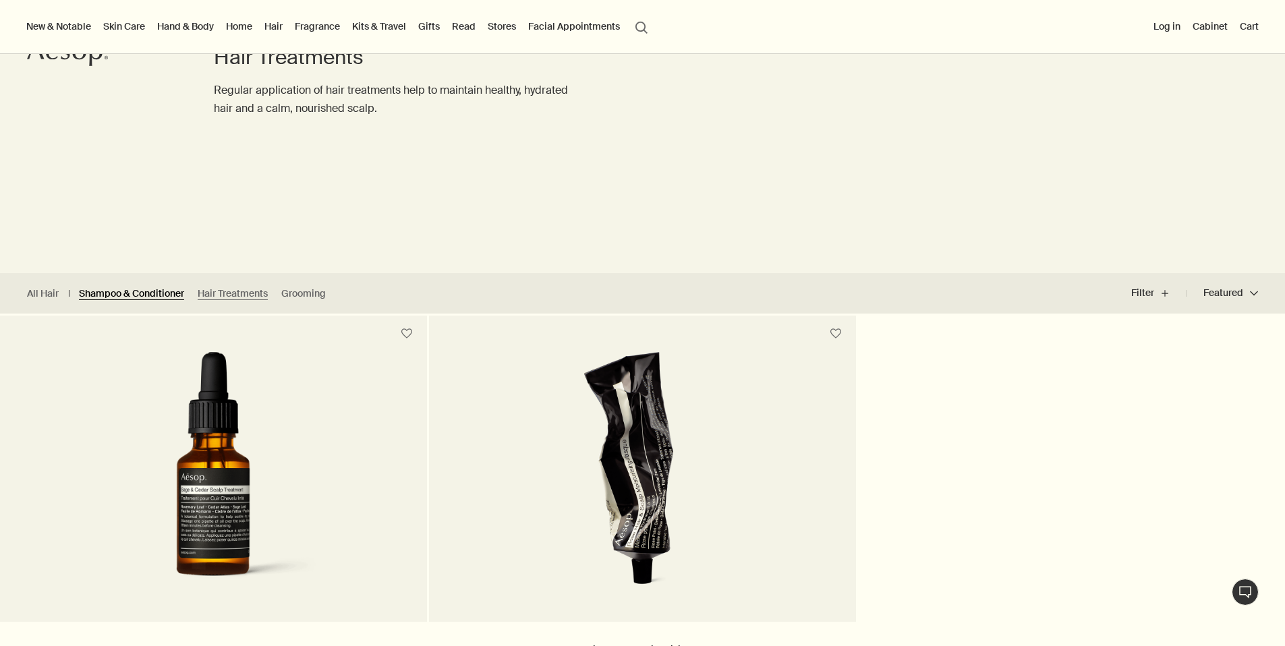
click at [139, 296] on link "Shampoo & Conditioner" at bounding box center [131, 293] width 105 height 13
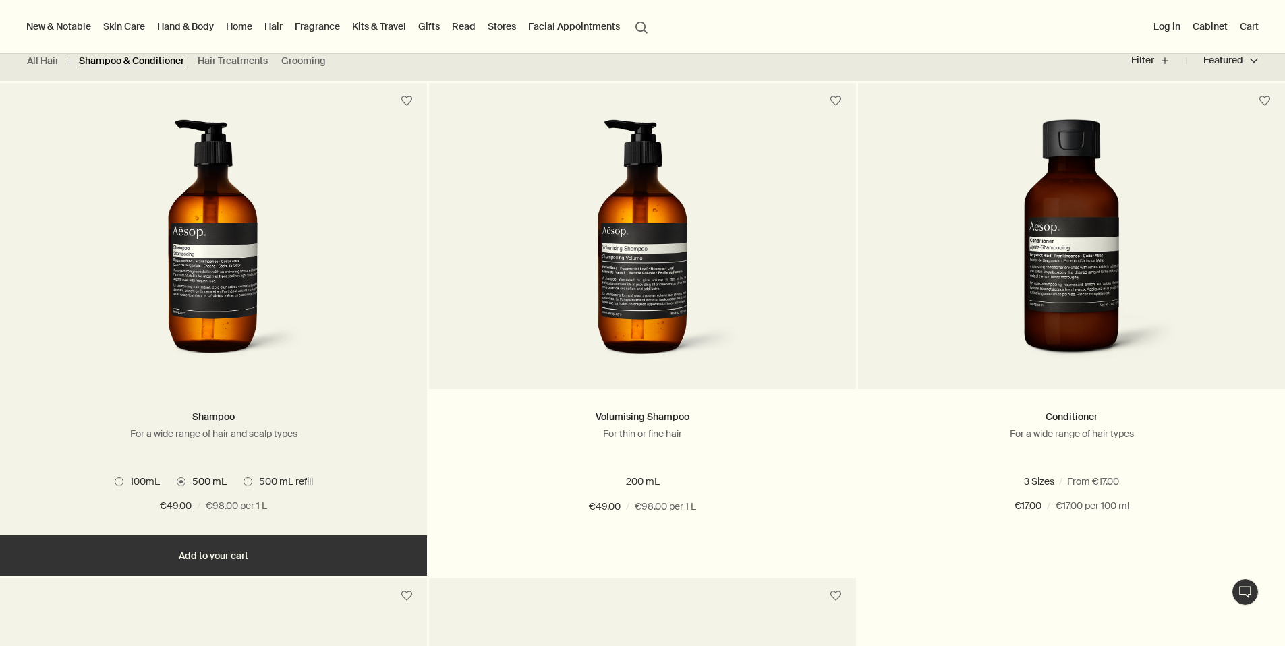
scroll to position [368, 0]
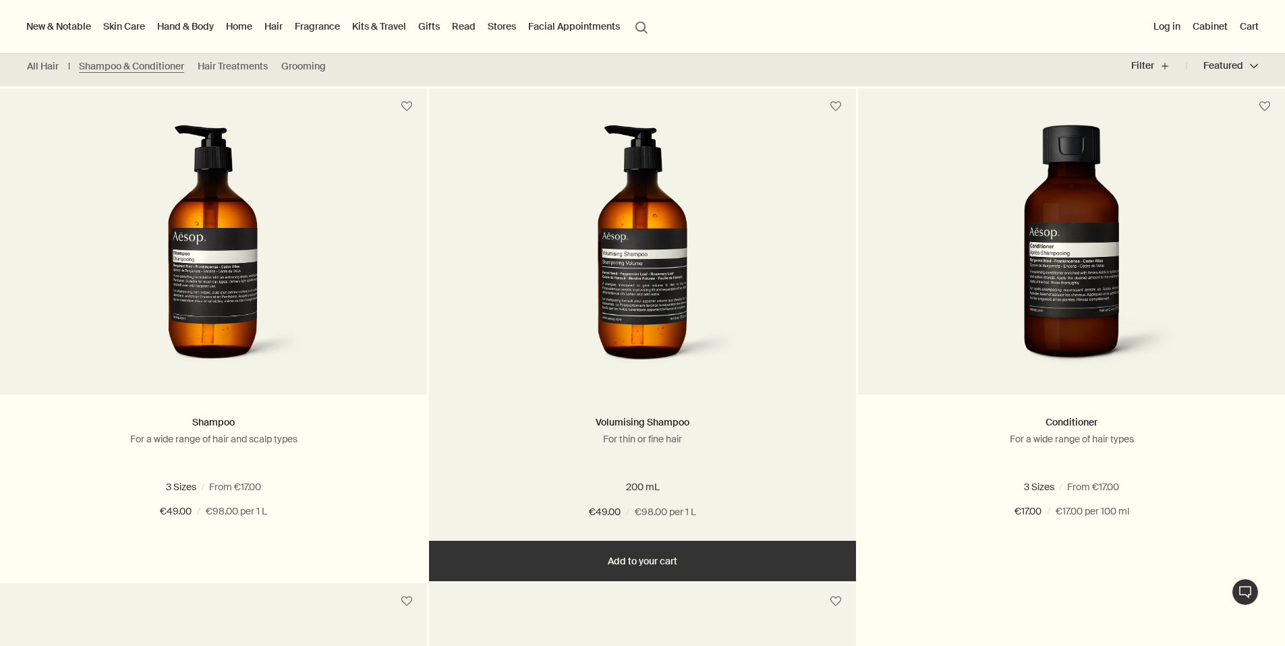
click at [662, 252] on img at bounding box center [643, 250] width 202 height 250
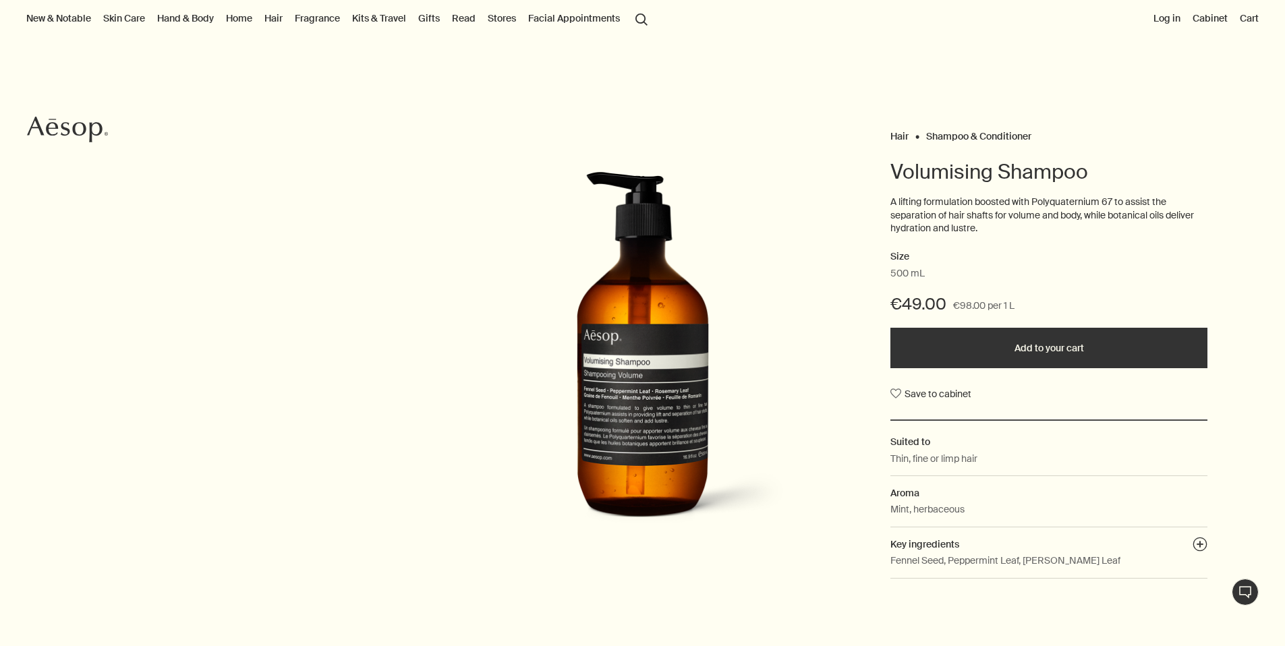
scroll to position [77, 0]
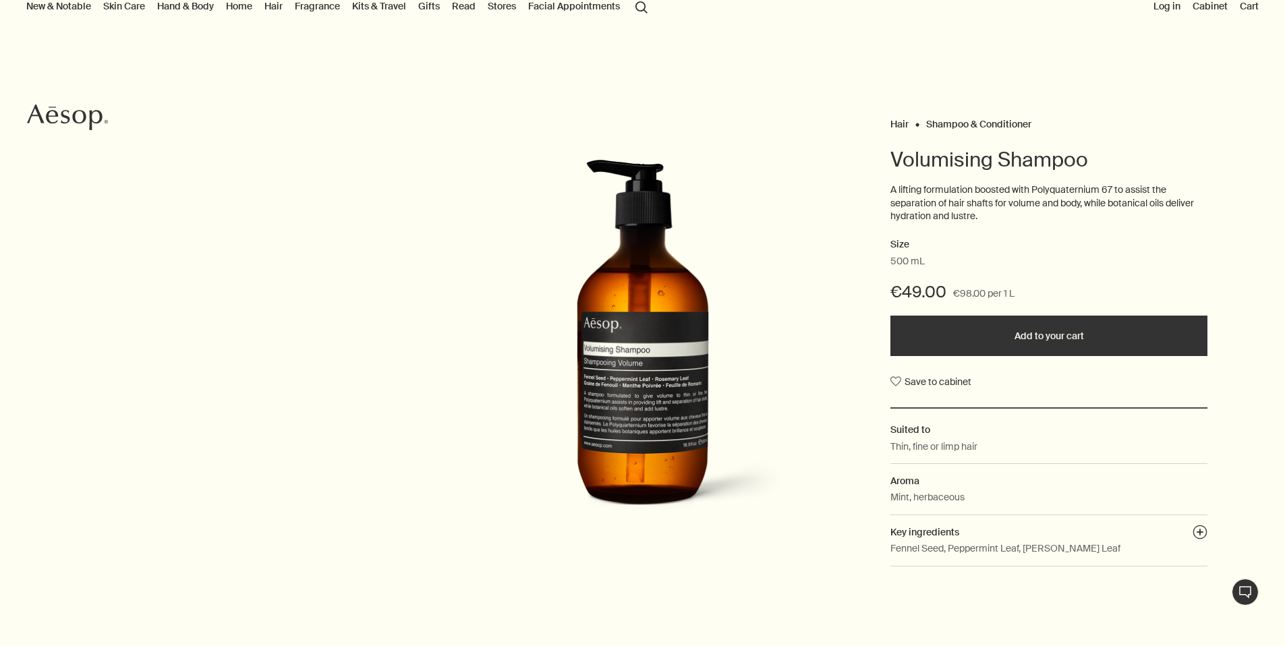
click at [646, 333] on img at bounding box center [643, 343] width 297 height 368
click at [645, 387] on img at bounding box center [643, 343] width 297 height 368
click at [659, 354] on img at bounding box center [643, 343] width 297 height 368
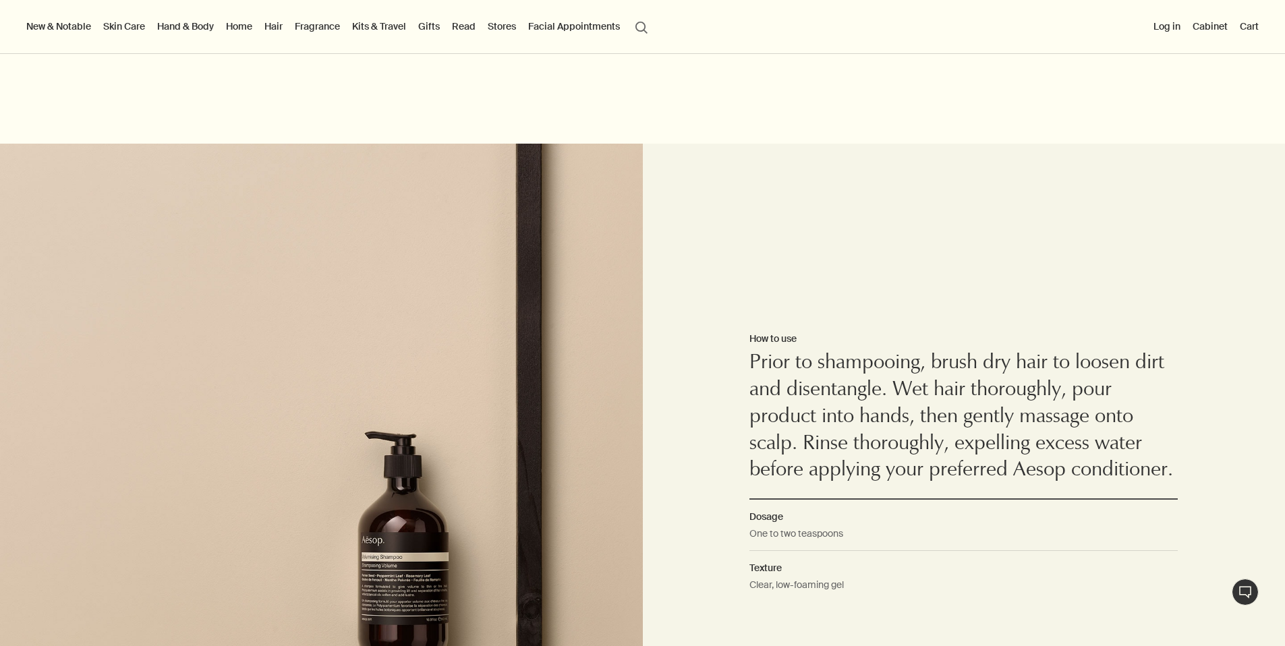
scroll to position [316, 0]
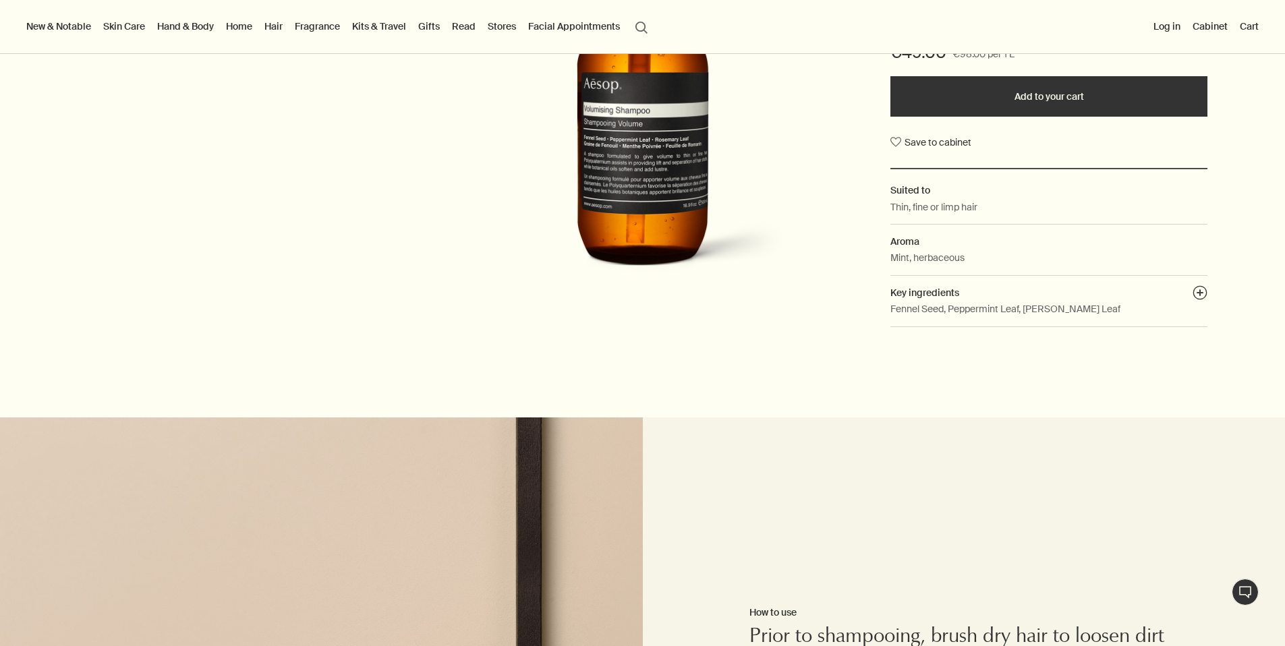
click at [1026, 293] on h2 "Key ingredients plusAndCloseWithCircle" at bounding box center [1049, 292] width 317 height 15
click at [1201, 292] on button "plusAndCloseWithCircle" at bounding box center [1200, 294] width 15 height 19
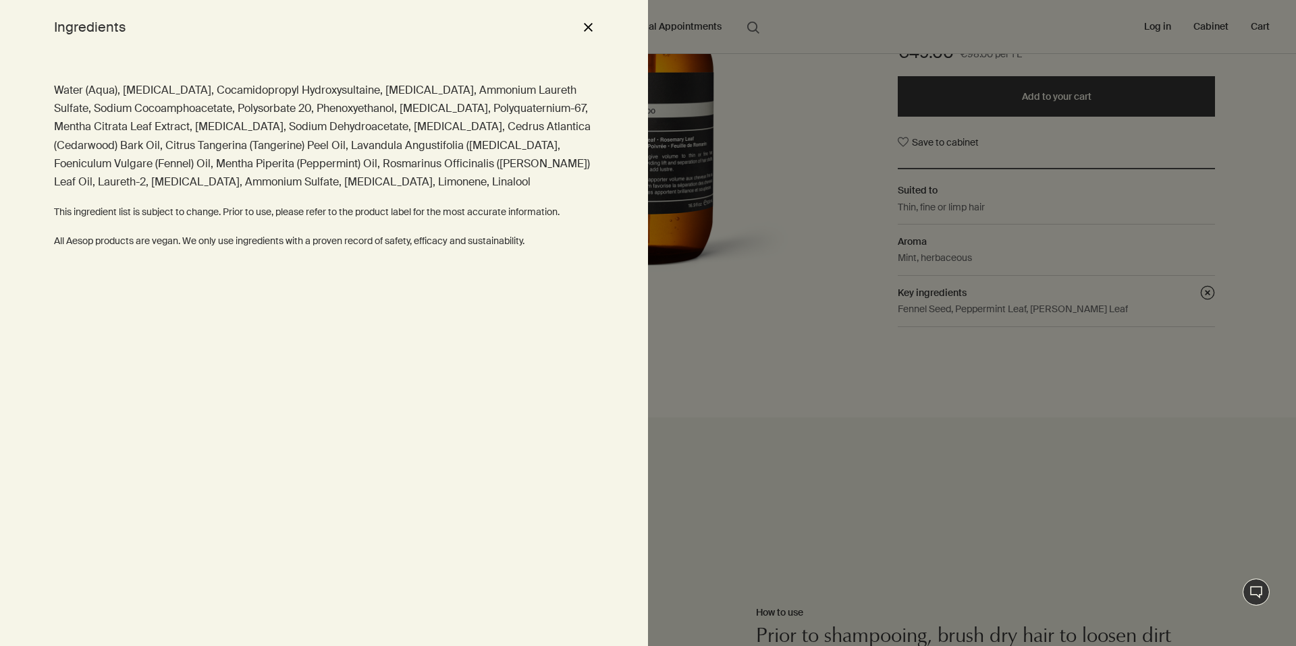
click at [588, 30] on button "close" at bounding box center [588, 27] width 16 height 23
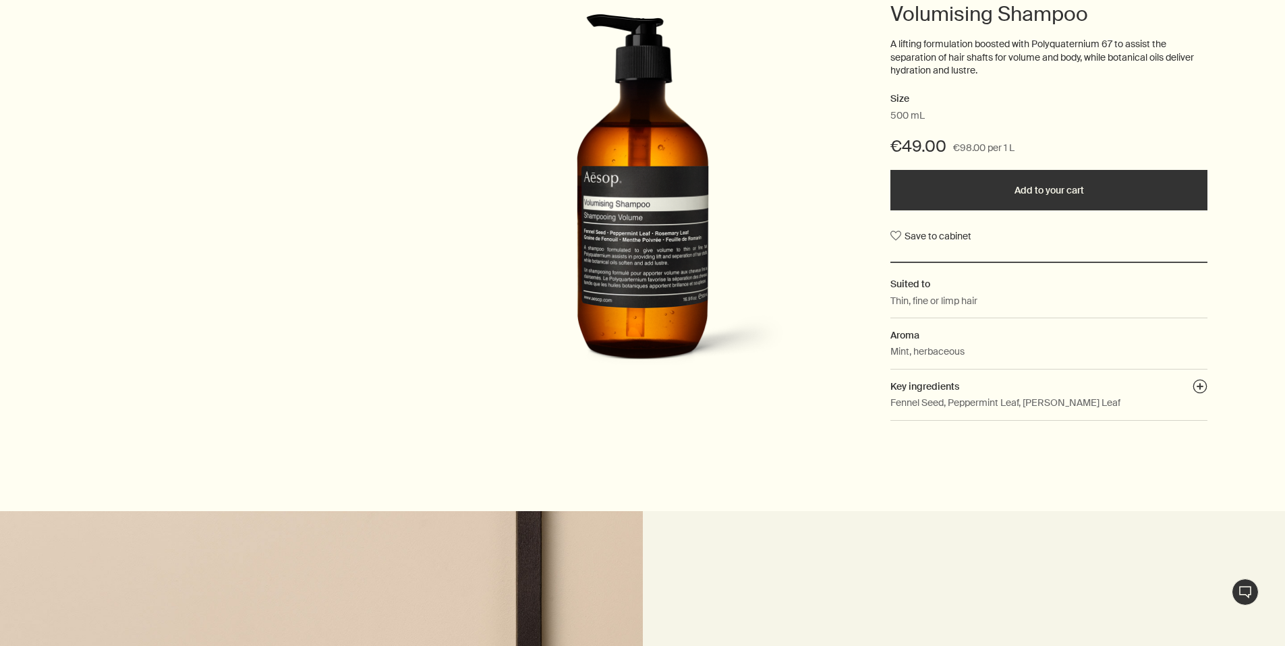
scroll to position [225, 0]
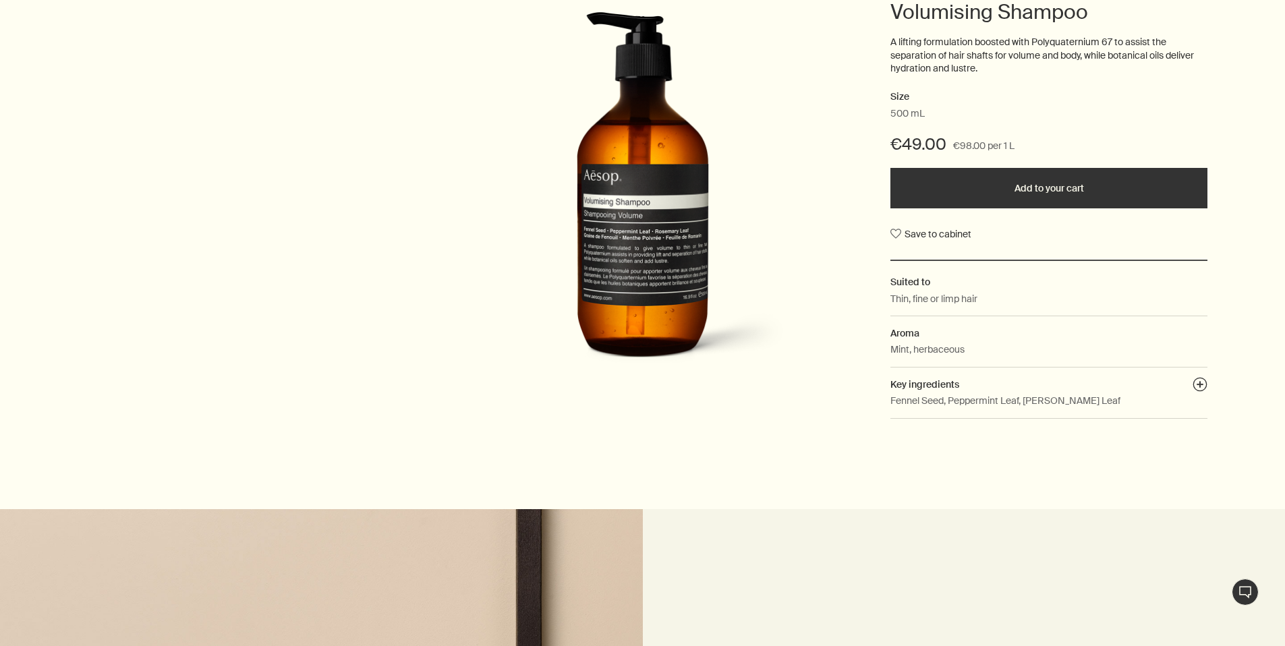
click at [1089, 393] on p "Fennel Seed, Peppermint Leaf, [PERSON_NAME] Leaf" at bounding box center [1006, 400] width 230 height 15
click at [1195, 385] on button "plusAndCloseWithCircle" at bounding box center [1200, 386] width 15 height 19
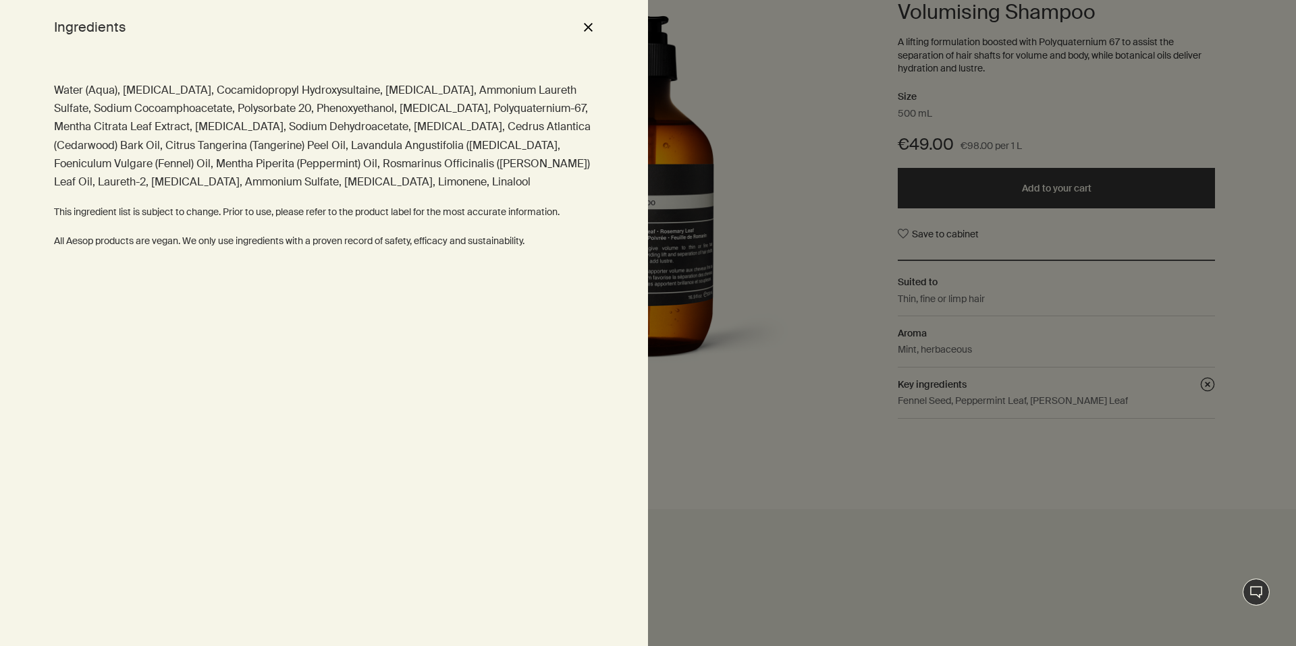
click at [912, 94] on div at bounding box center [648, 323] width 1296 height 646
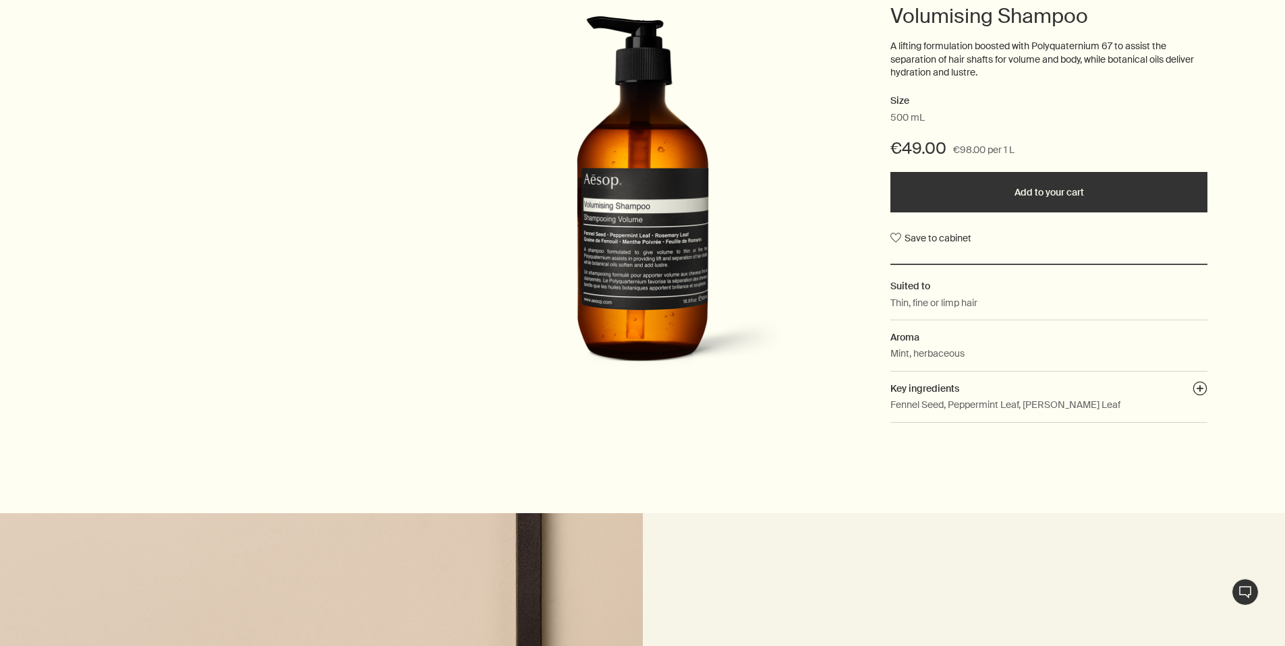
scroll to position [0, 0]
